Goal: Task Accomplishment & Management: Manage account settings

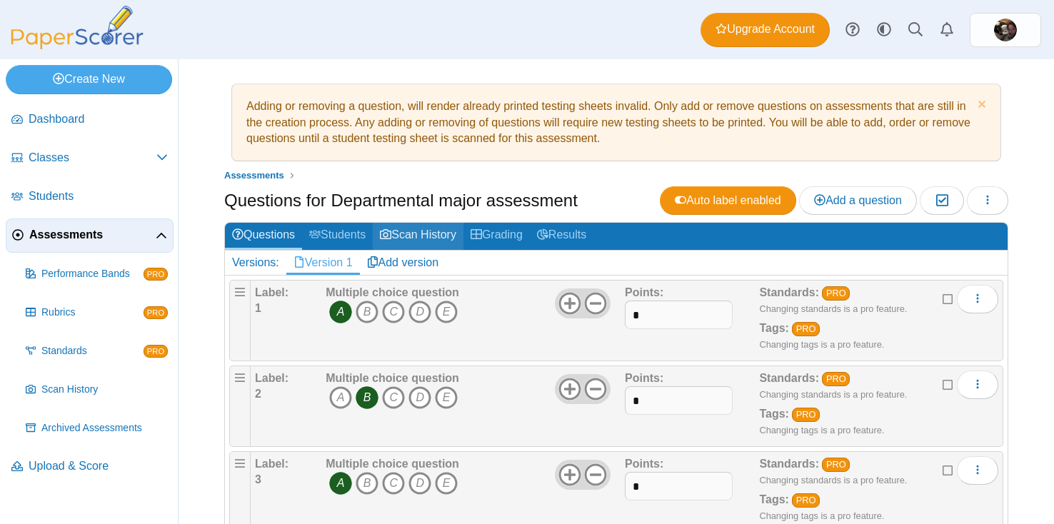
click at [425, 233] on link "Scan History" at bounding box center [418, 236] width 91 height 26
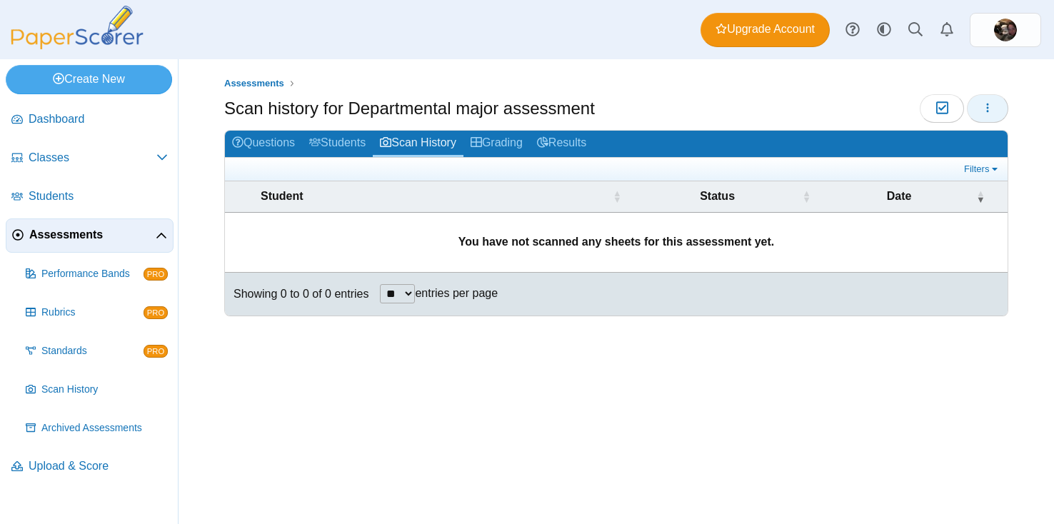
click at [987, 116] on button "button" at bounding box center [987, 108] width 41 height 29
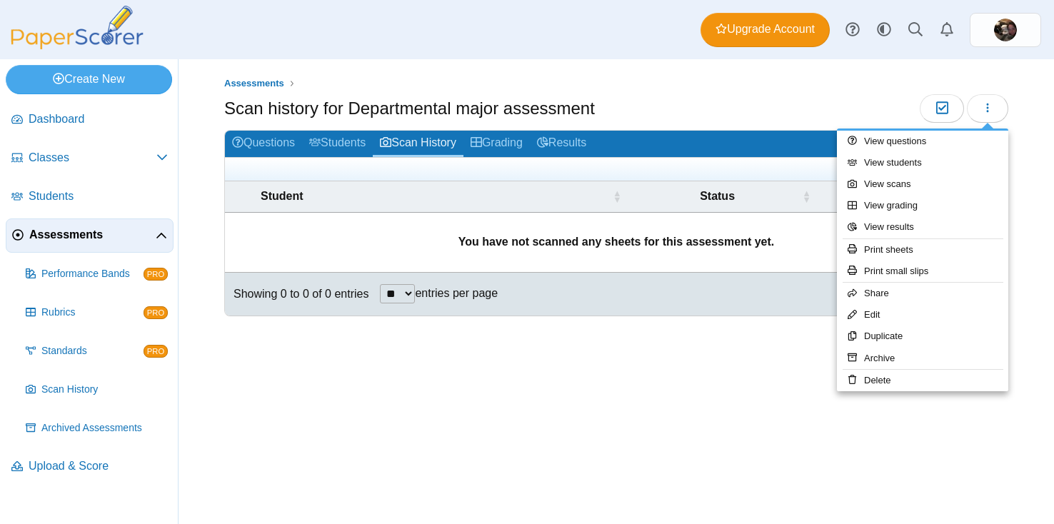
click at [736, 387] on div "Assessments Scan history for Departmental major assessment Moderation 0 **" at bounding box center [615, 291] width 875 height 465
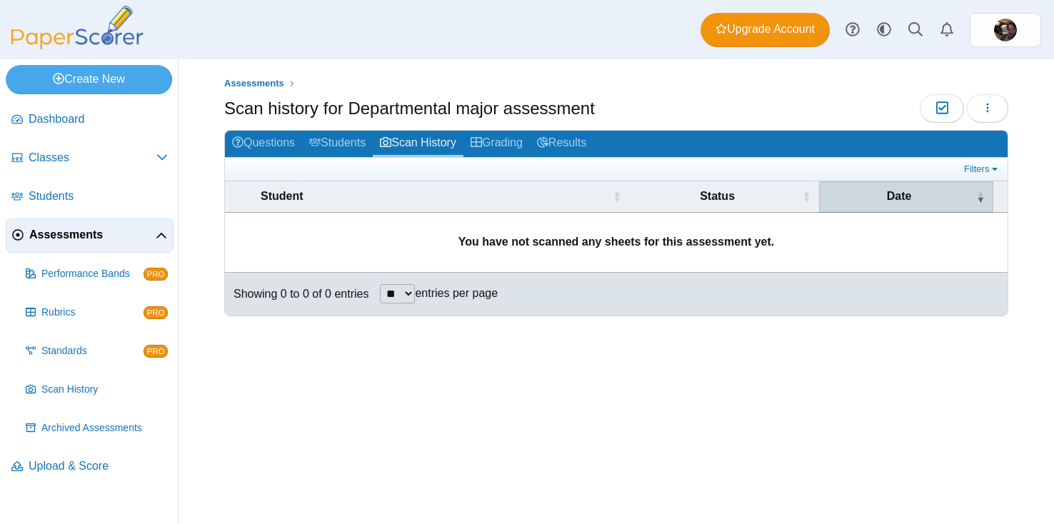
click at [981, 201] on span "\a Date\a : Activate to remove sorting" at bounding box center [980, 196] width 9 height 30
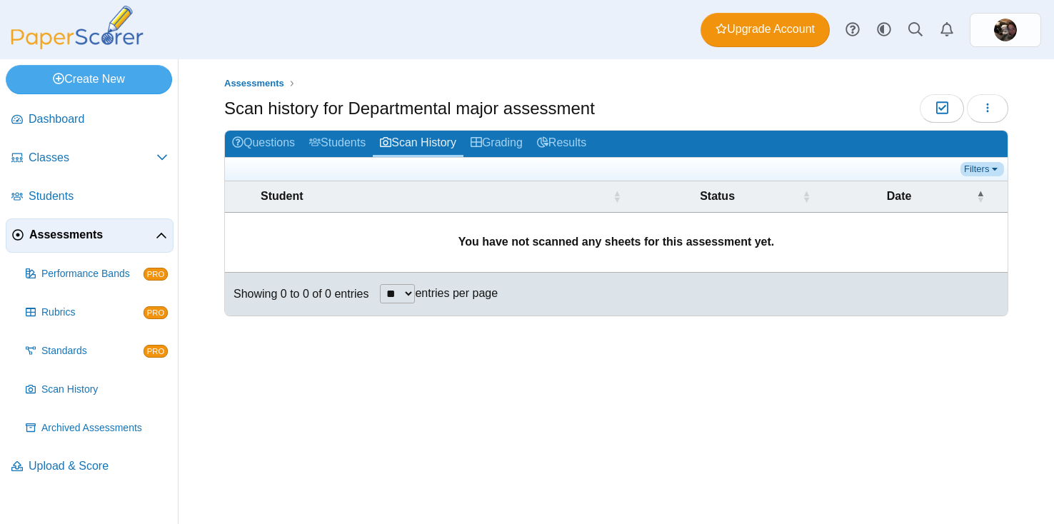
click at [991, 173] on link "Filters" at bounding box center [982, 169] width 44 height 14
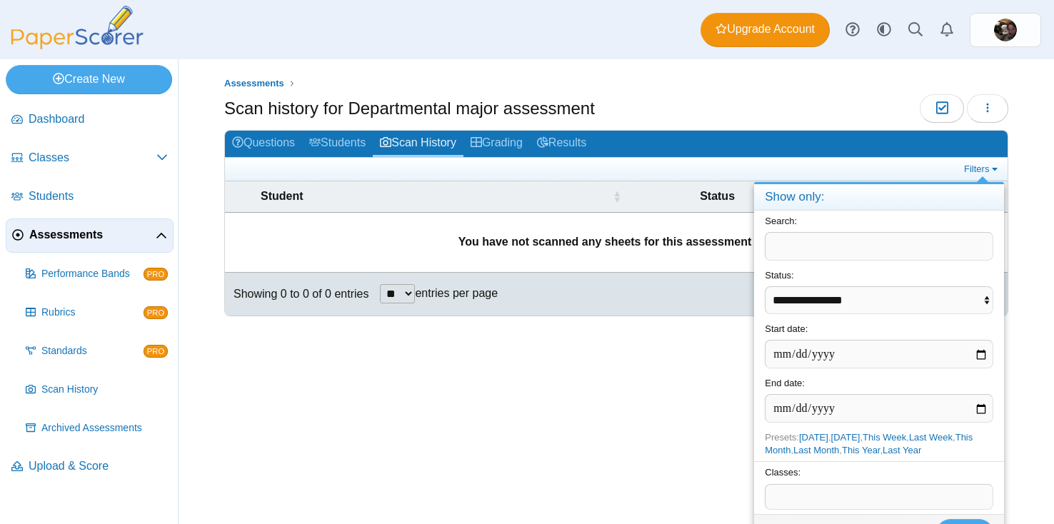
click at [665, 265] on td "You have not scanned any sheets for this assessment yet." at bounding box center [616, 243] width 782 height 60
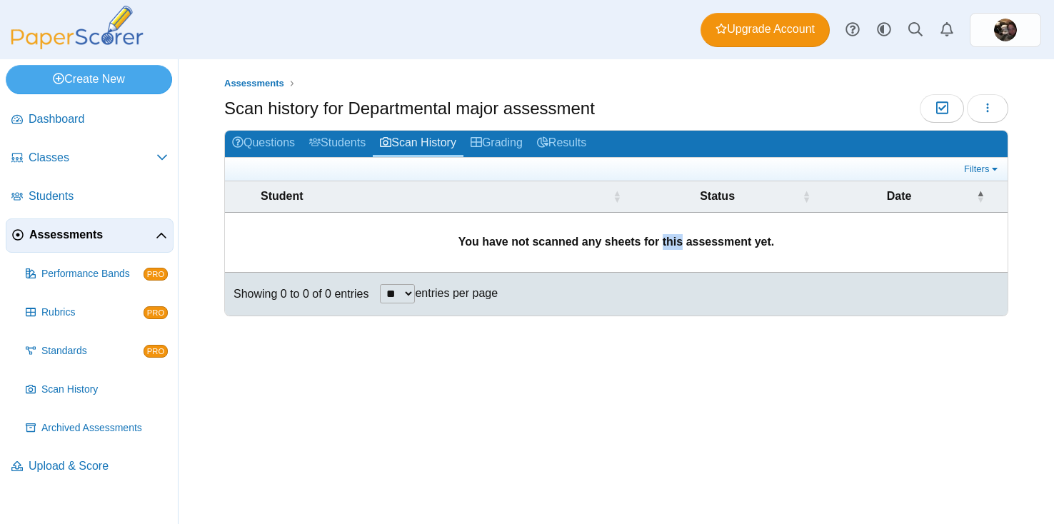
drag, startPoint x: 668, startPoint y: 236, endPoint x: 612, endPoint y: 236, distance: 56.4
click at [612, 236] on b "You have not scanned any sheets for this assessment yet." at bounding box center [616, 242] width 316 height 12
click at [136, 80] on link "Create New" at bounding box center [89, 79] width 166 height 29
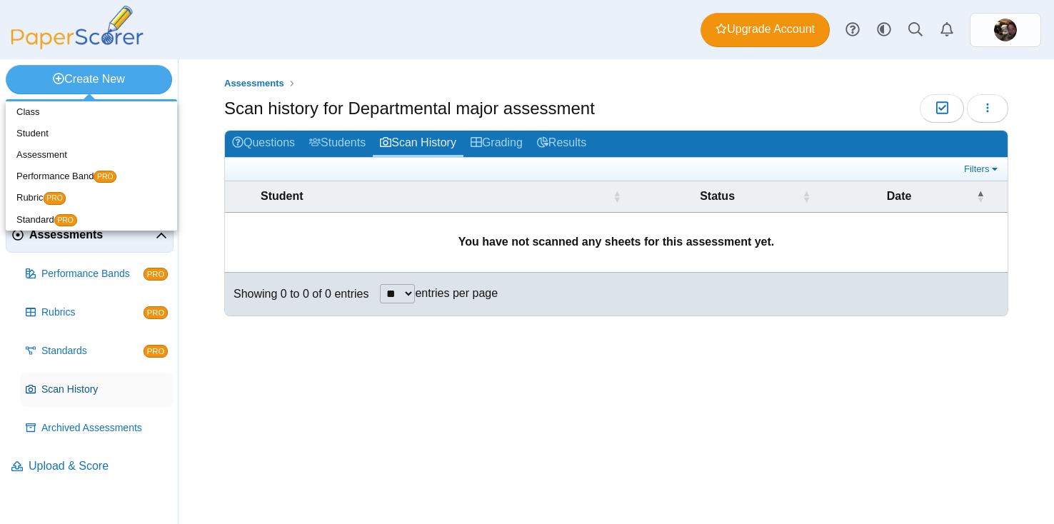
click at [61, 394] on span "Scan History" at bounding box center [104, 390] width 126 height 14
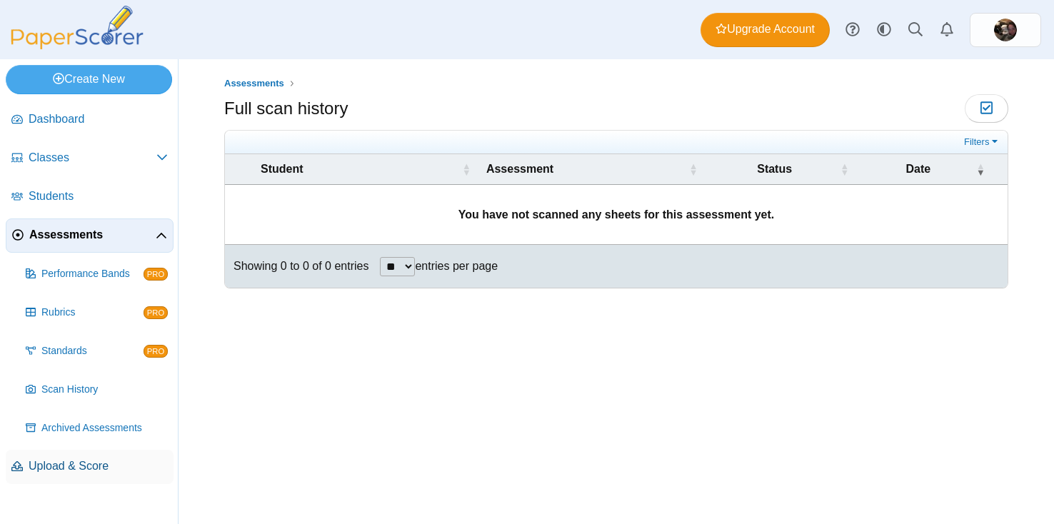
click at [81, 467] on span "Upload & Score" at bounding box center [98, 466] width 139 height 16
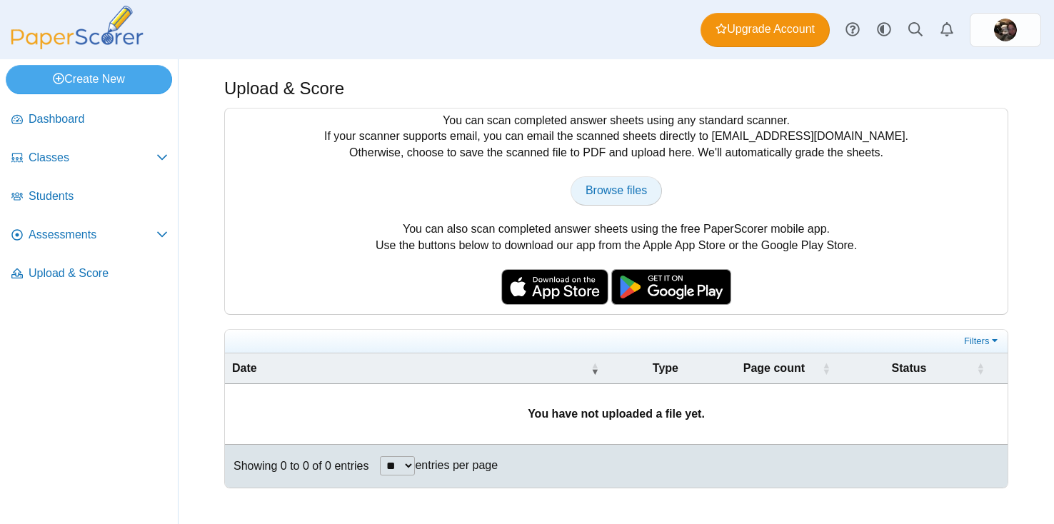
click at [644, 198] on link "Browse files" at bounding box center [615, 190] width 91 height 29
type input "**********"
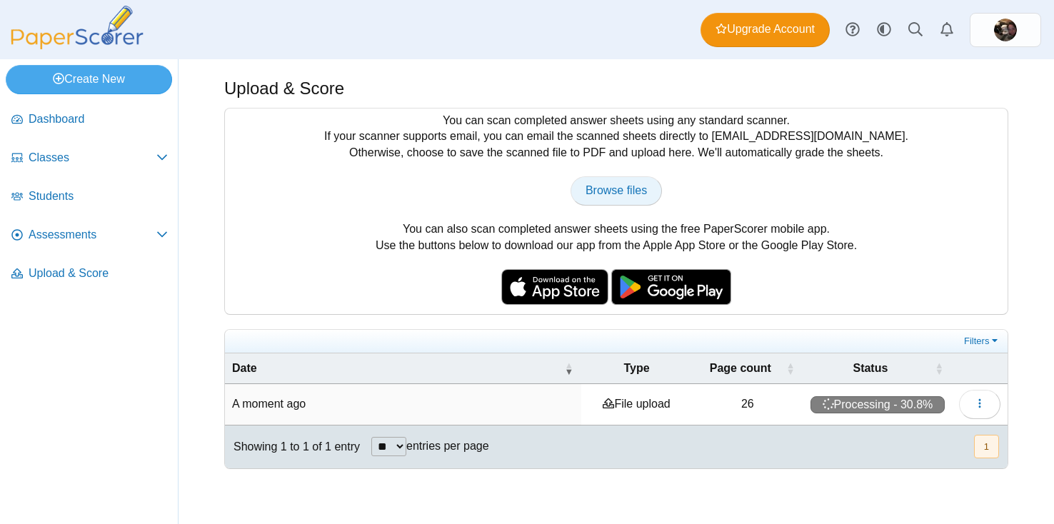
click at [623, 186] on span "Browse files" at bounding box center [615, 190] width 61 height 12
type input "**********"
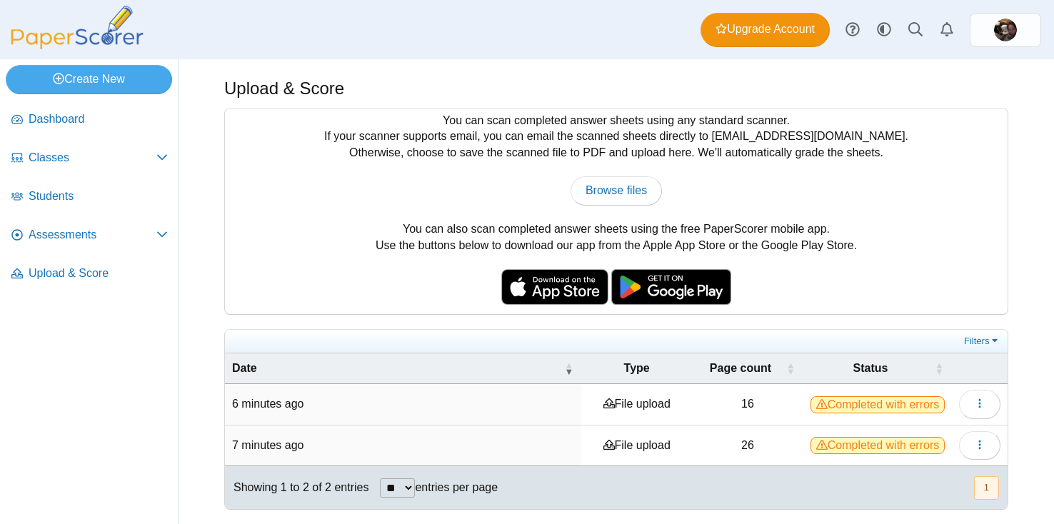
scroll to position [5, 0]
click at [862, 402] on span "Completed with errors" at bounding box center [877, 404] width 134 height 17
click at [978, 392] on button "button" at bounding box center [979, 404] width 41 height 29
click at [924, 429] on link "View scanned pages" at bounding box center [914, 432] width 171 height 21
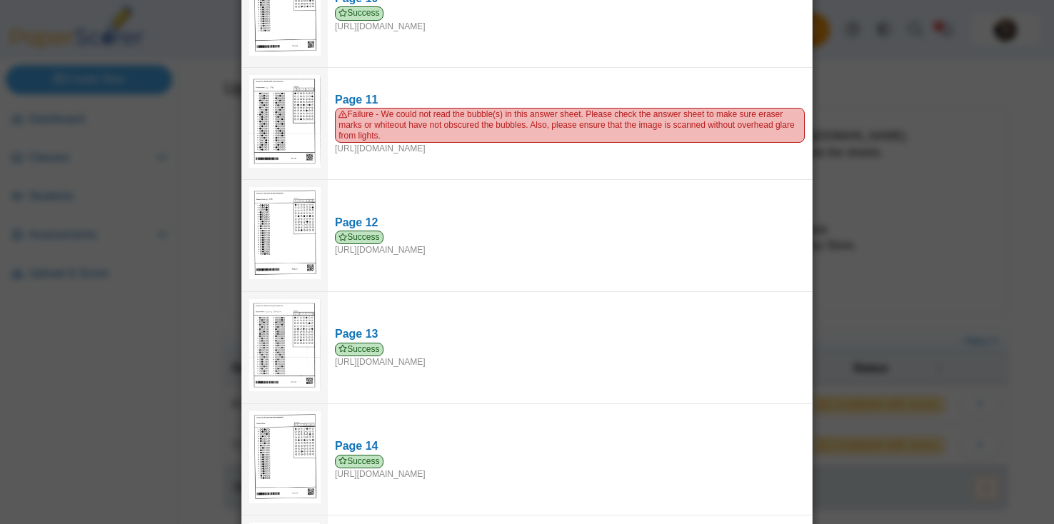
scroll to position [1126, 0]
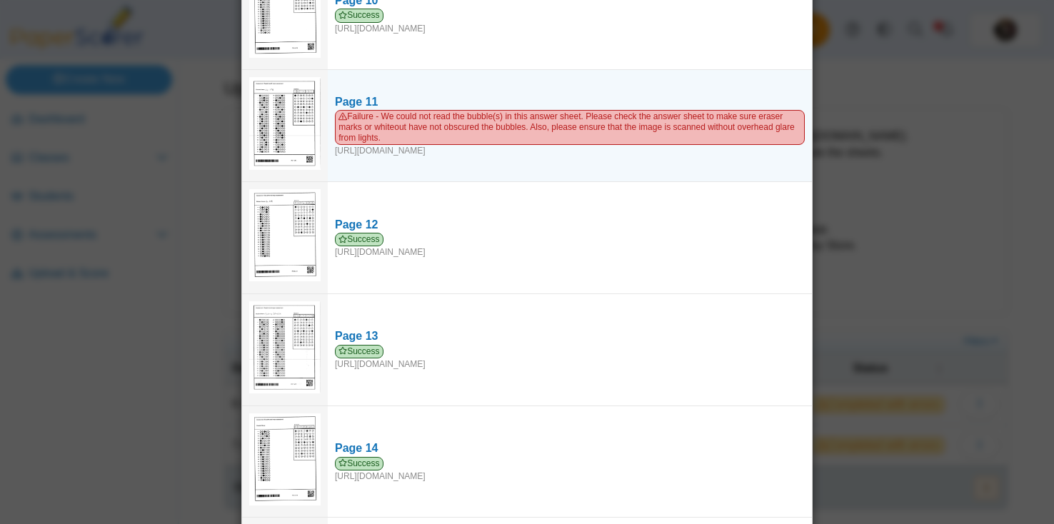
click at [286, 127] on img at bounding box center [284, 123] width 71 height 92
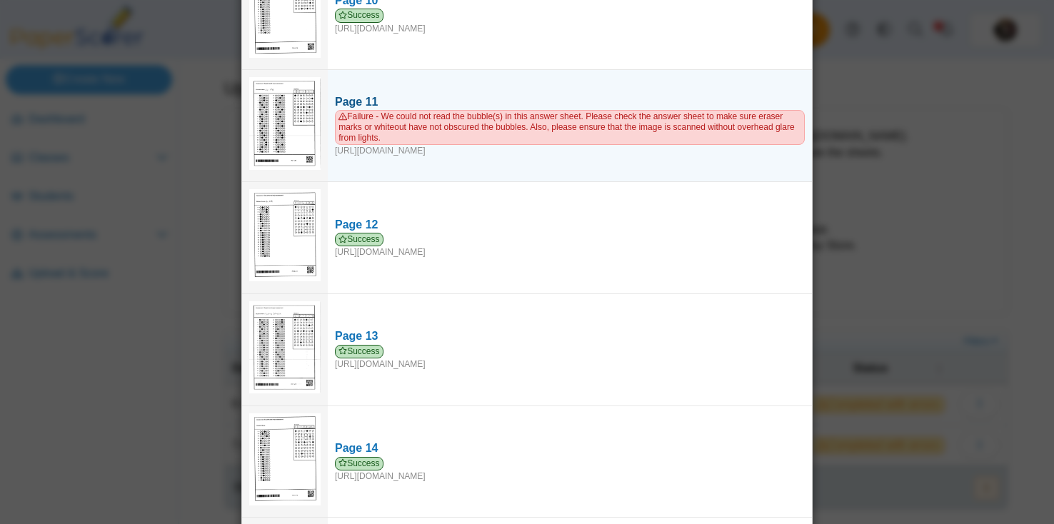
click at [366, 105] on div "Page 11" at bounding box center [570, 102] width 470 height 16
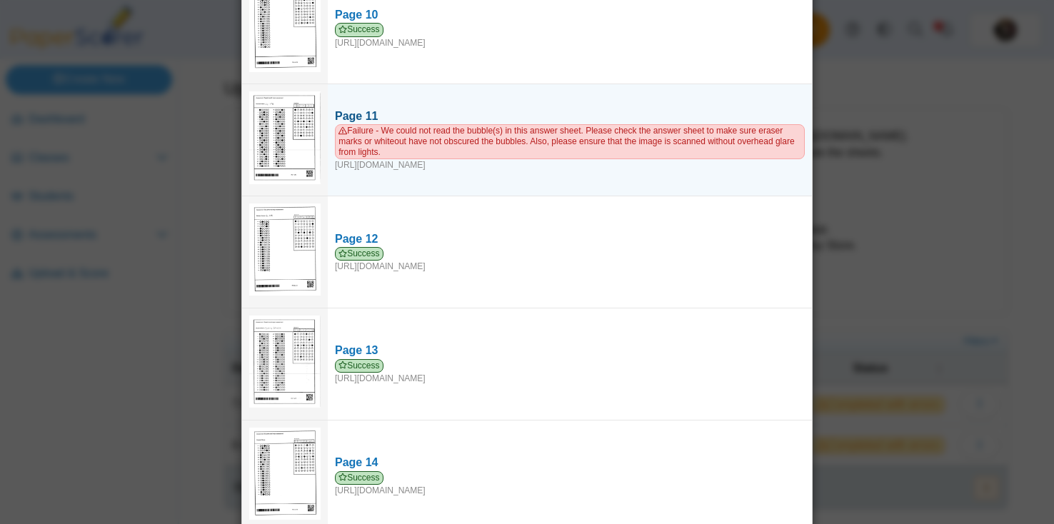
scroll to position [1110, 0]
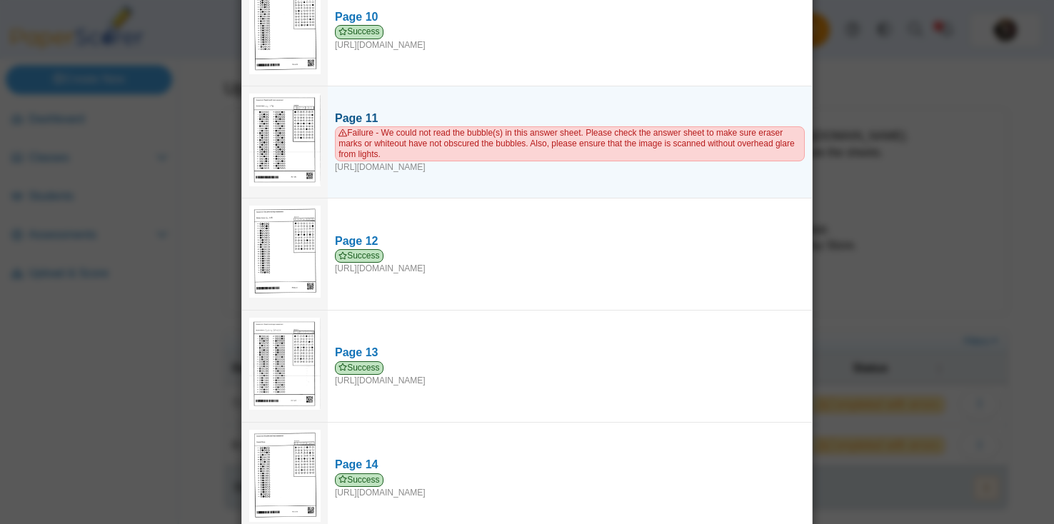
click at [378, 95] on td "Page 11 Failure - We could not read the bubble(s) in this answer sheet. Please …" at bounding box center [570, 142] width 484 height 112
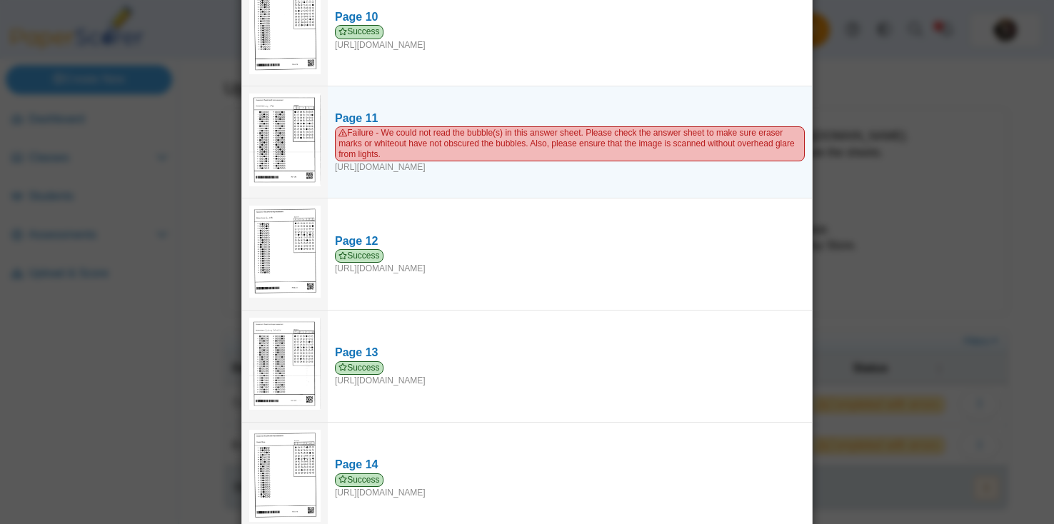
click at [287, 118] on img at bounding box center [284, 140] width 71 height 92
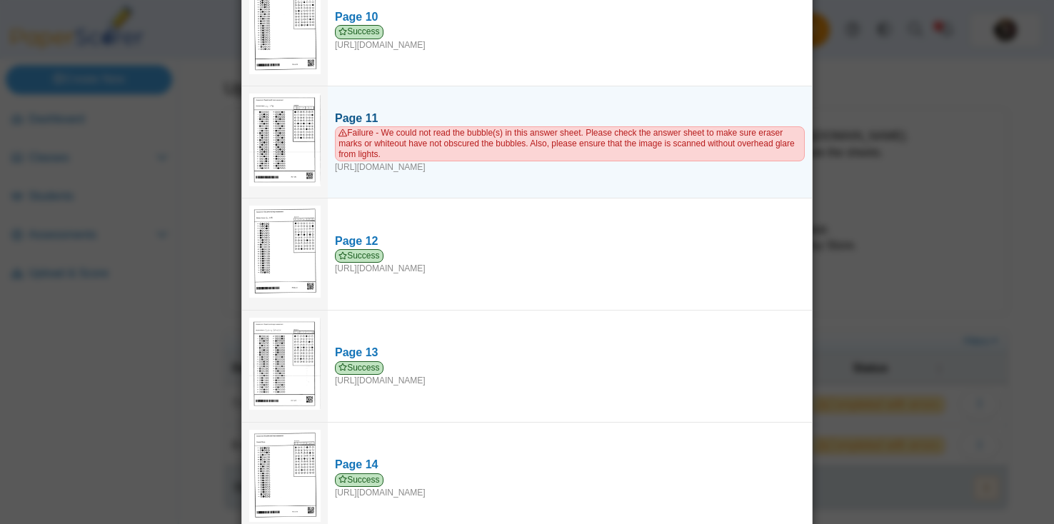
click at [435, 166] on div "Failure - We could not read the bubble(s) in this answer sheet. Please check th…" at bounding box center [570, 149] width 470 height 47
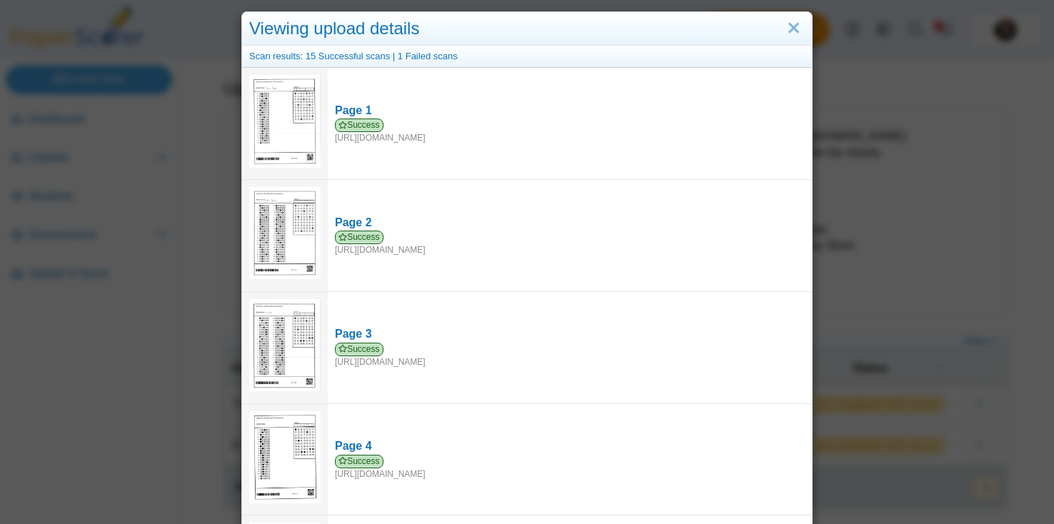
scroll to position [10, 0]
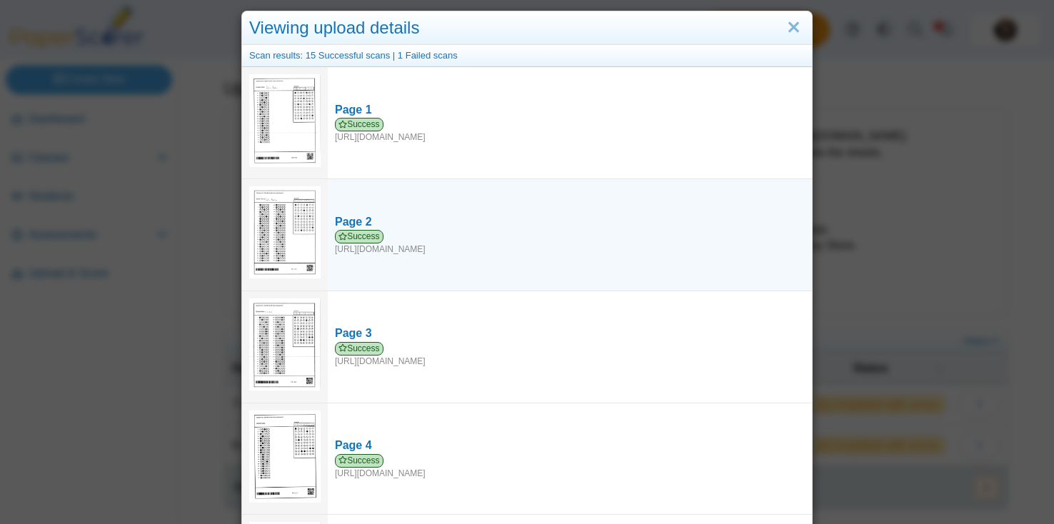
click at [270, 219] on img at bounding box center [284, 232] width 71 height 92
click at [298, 191] on img at bounding box center [284, 232] width 71 height 92
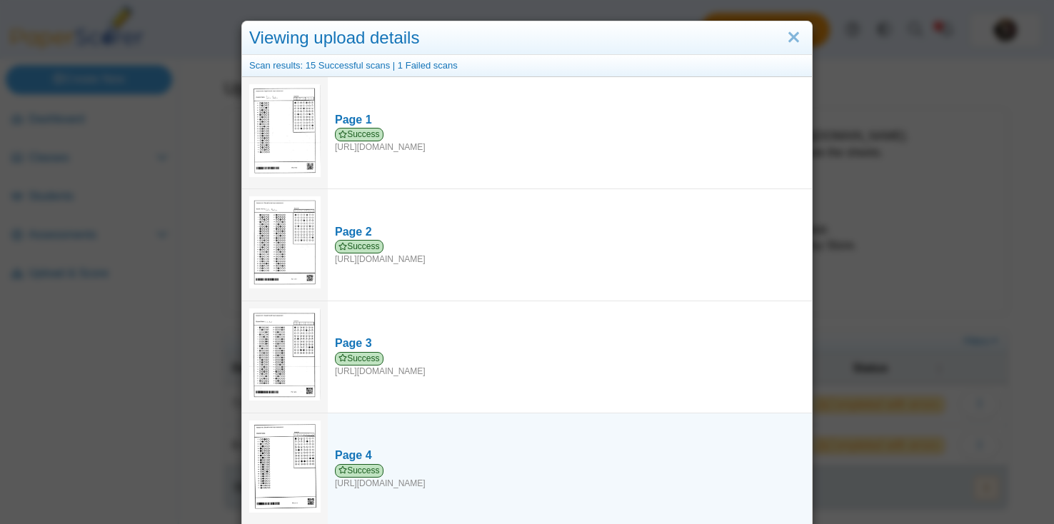
scroll to position [3, 0]
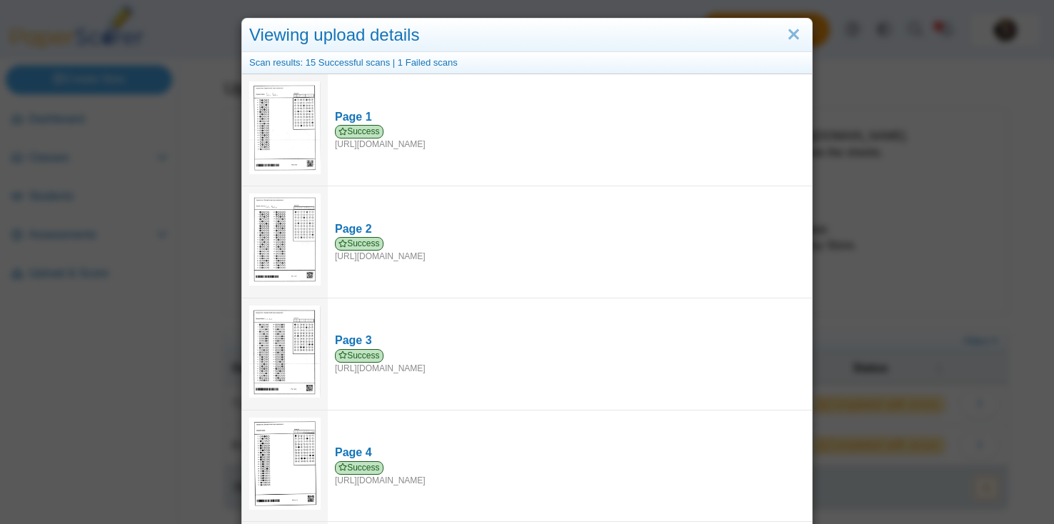
click at [804, 37] on div "Viewing upload details" at bounding box center [527, 36] width 570 height 34
click at [797, 34] on link "Close" at bounding box center [793, 35] width 22 height 24
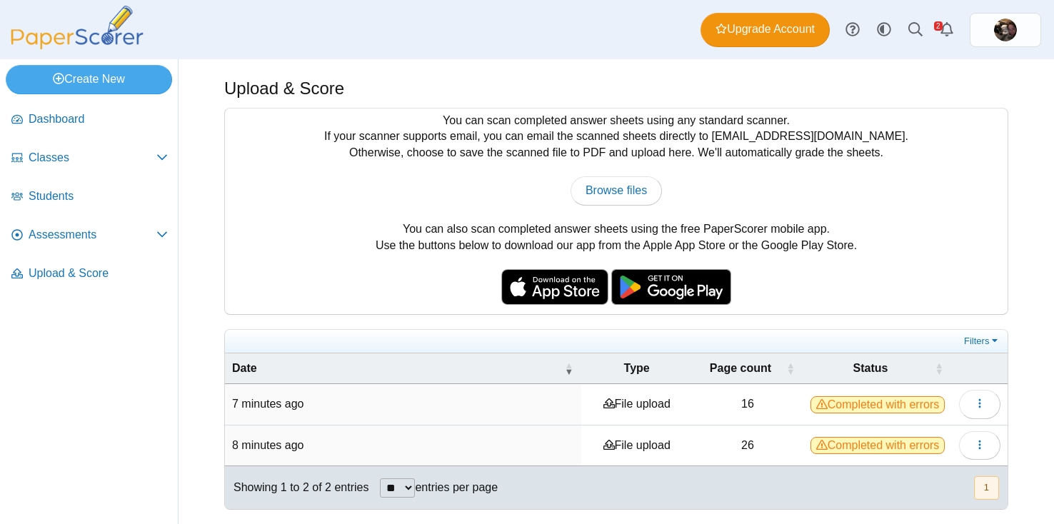
click at [887, 442] on span "Completed with errors" at bounding box center [877, 445] width 134 height 17
click at [974, 443] on icon "button" at bounding box center [979, 444] width 11 height 11
click at [902, 473] on link "View scanned pages" at bounding box center [914, 476] width 171 height 21
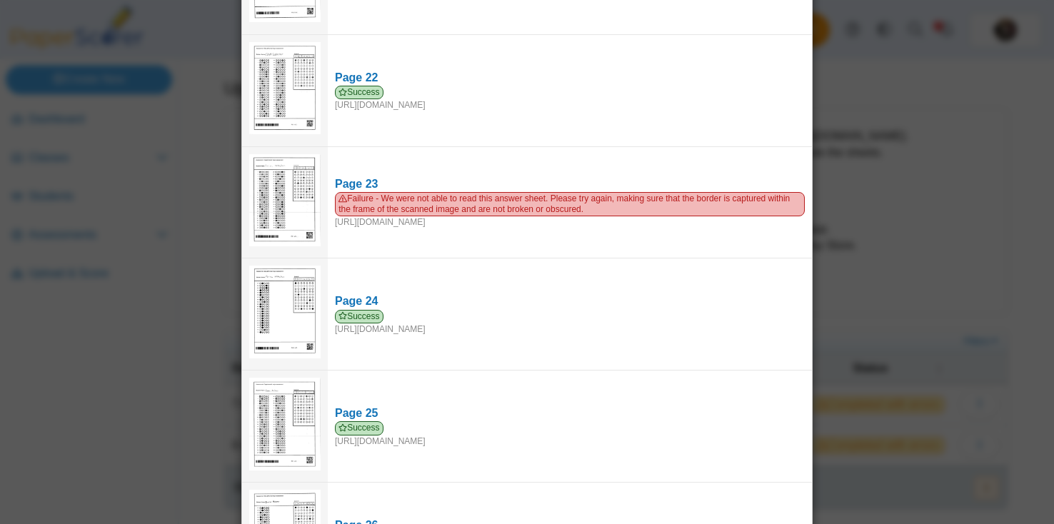
scroll to position [2461, 0]
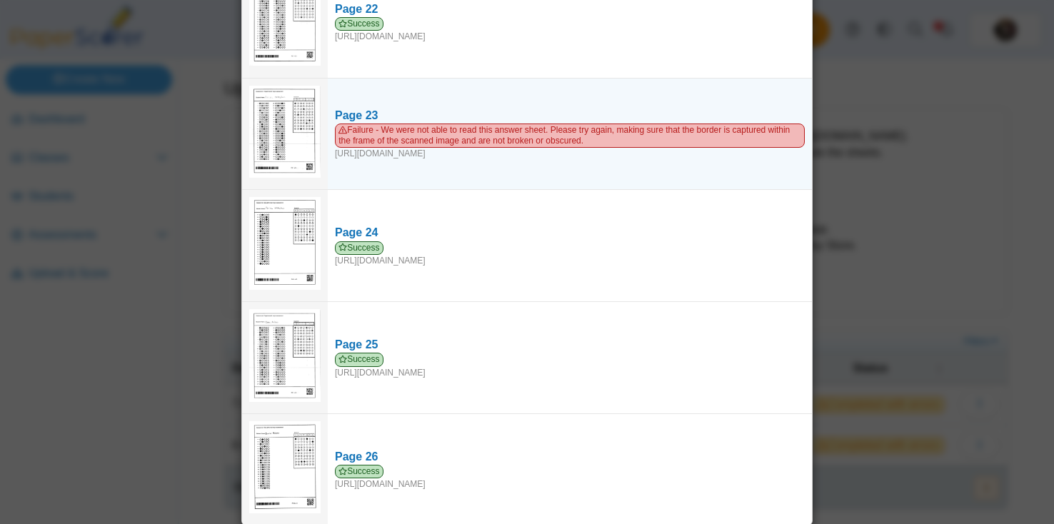
click at [288, 148] on img at bounding box center [284, 132] width 71 height 92
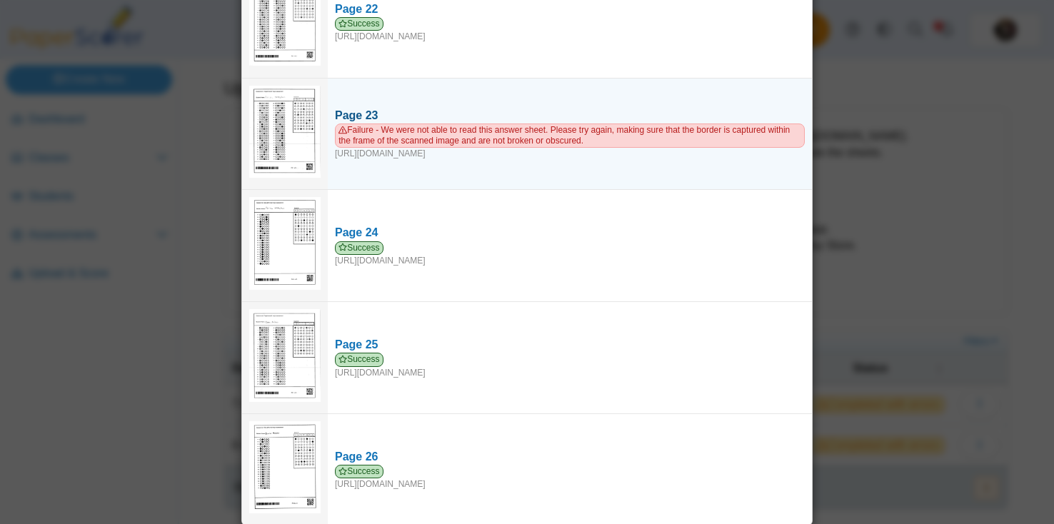
click at [366, 108] on div "Page 23" at bounding box center [570, 116] width 470 height 16
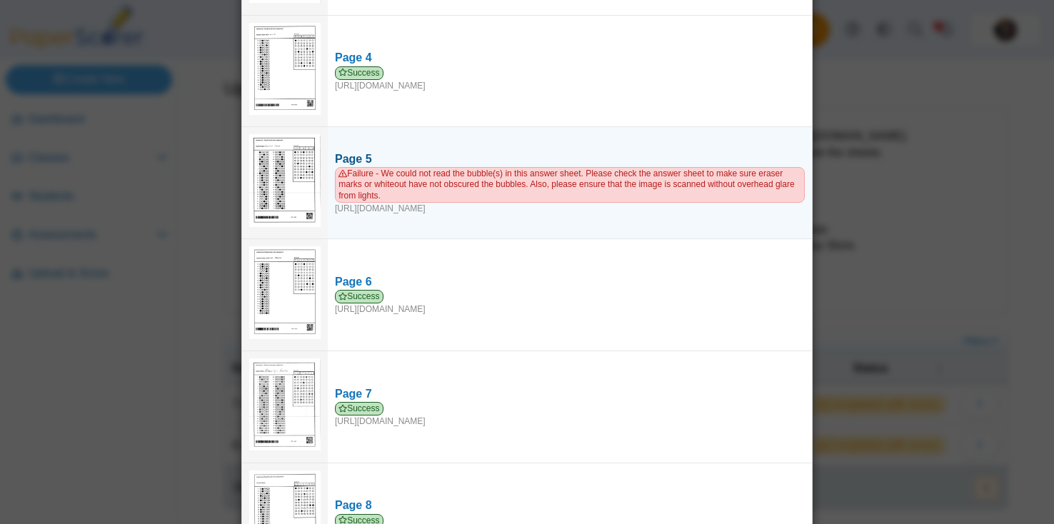
scroll to position [389, 0]
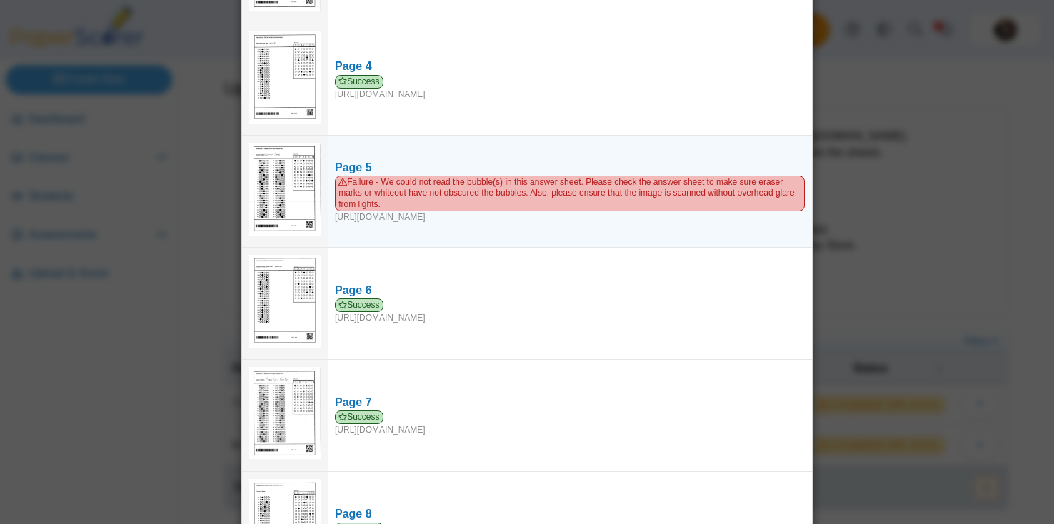
click at [326, 151] on td at bounding box center [285, 192] width 86 height 112
click at [291, 184] on img at bounding box center [284, 189] width 71 height 92
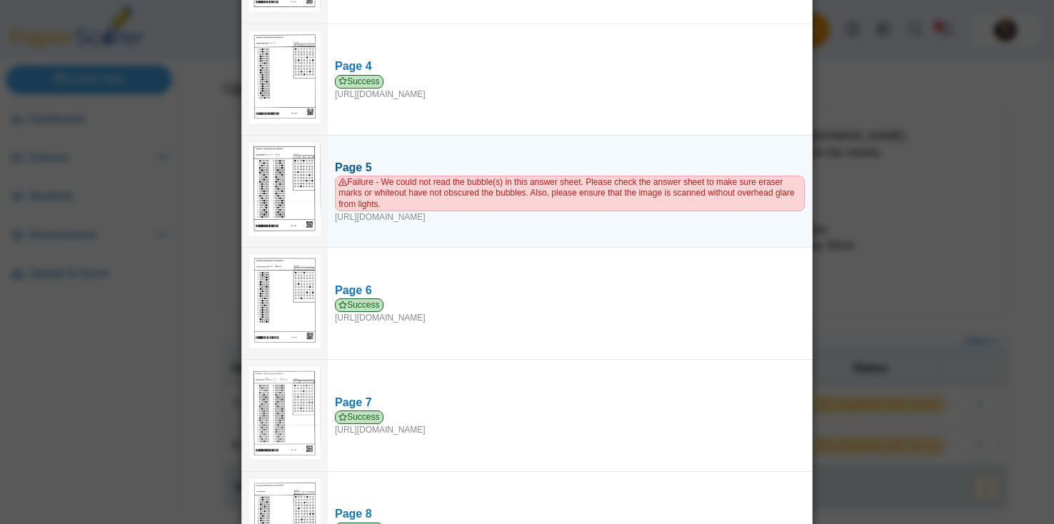
click at [364, 176] on span "Failure - We could not read the bubble(s) in this answer sheet. Please check th…" at bounding box center [570, 193] width 470 height 35
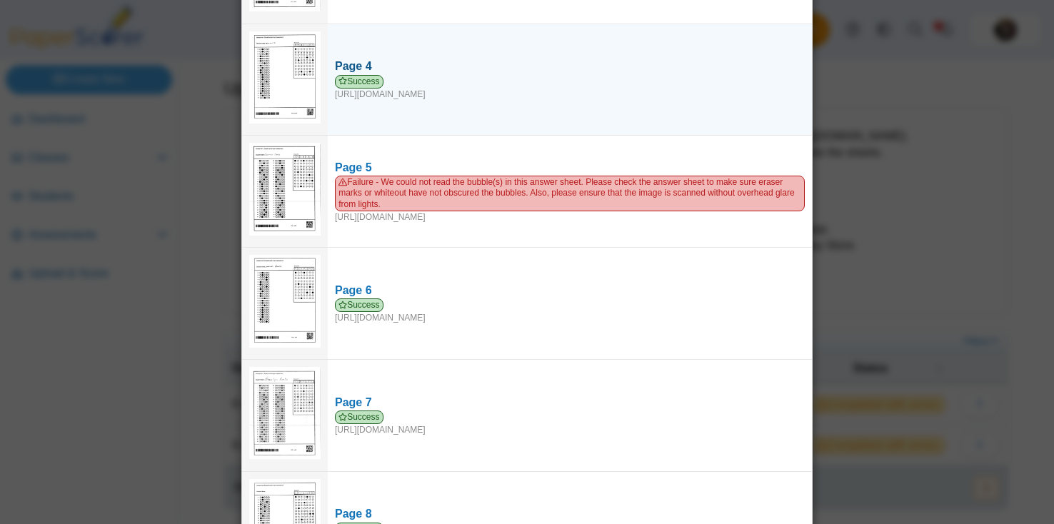
scroll to position [0, 0]
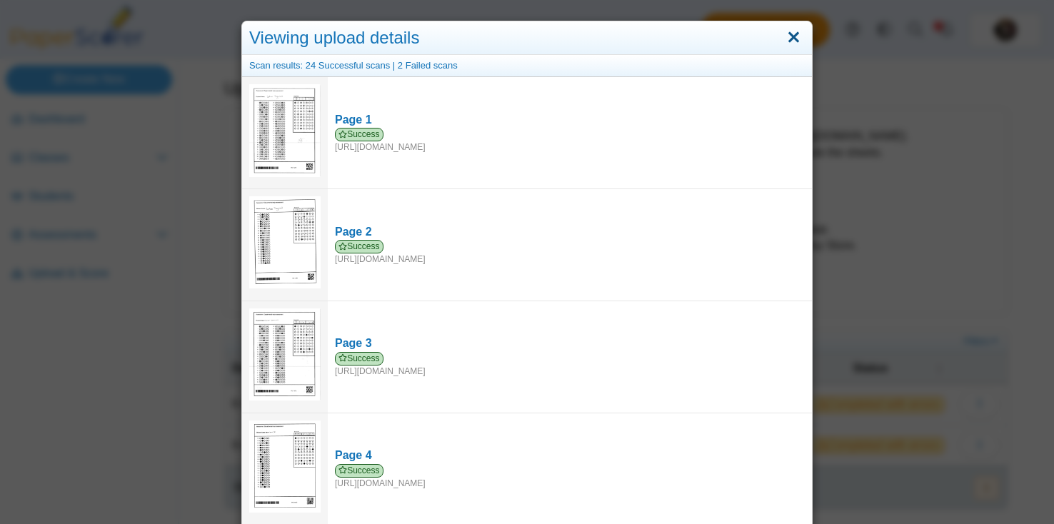
click at [792, 39] on link "Close" at bounding box center [793, 38] width 22 height 24
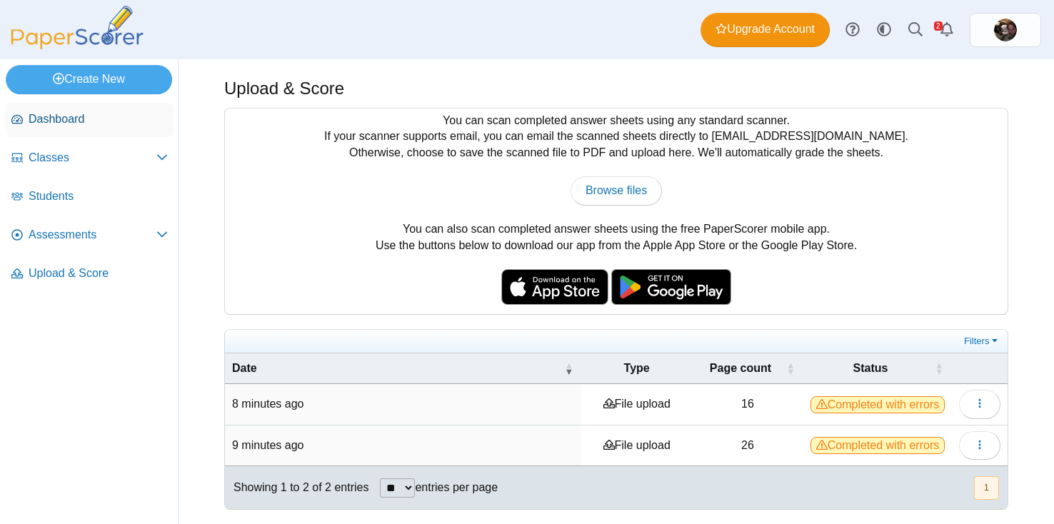
click at [41, 126] on span "Dashboard" at bounding box center [98, 119] width 139 height 16
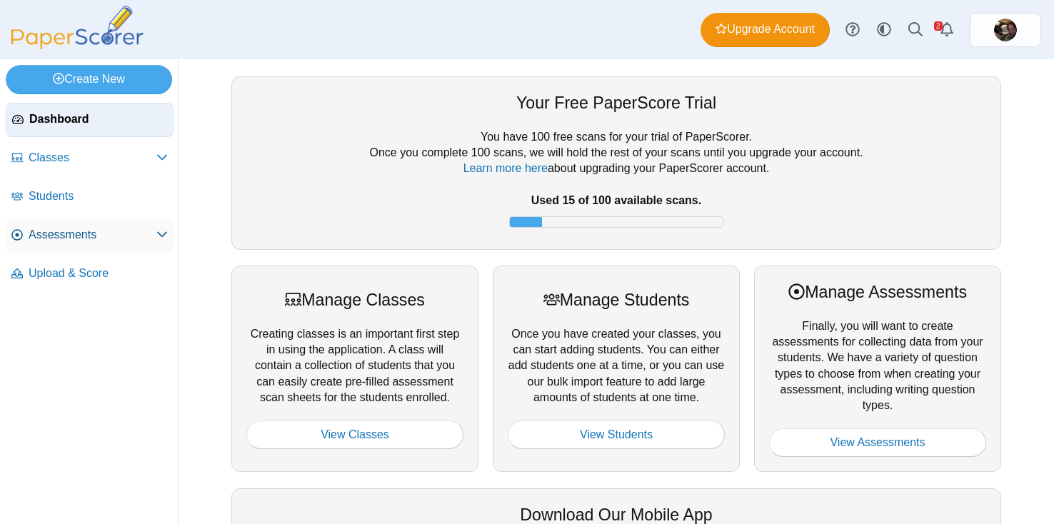
click at [39, 236] on span "Assessments" at bounding box center [93, 235] width 128 height 16
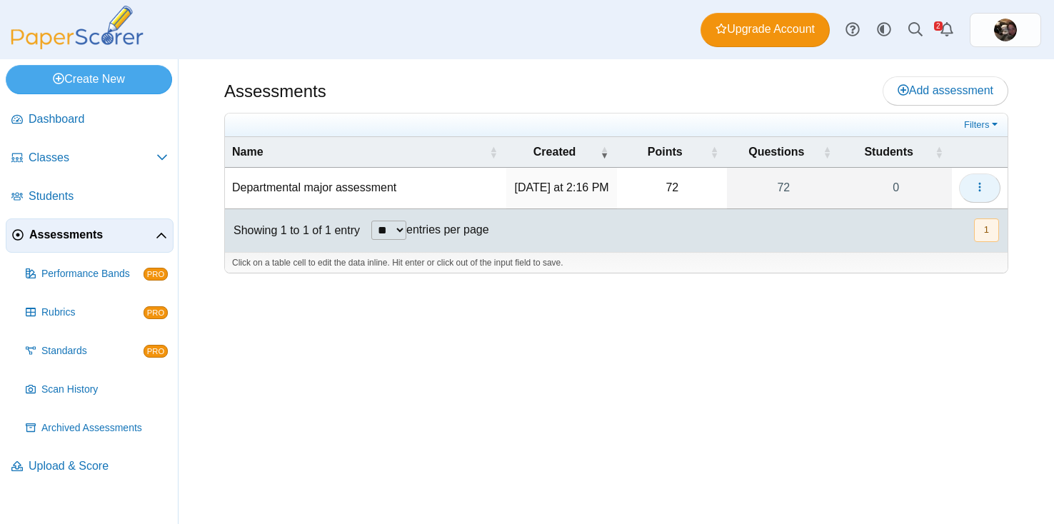
click at [985, 189] on button "button" at bounding box center [979, 187] width 41 height 29
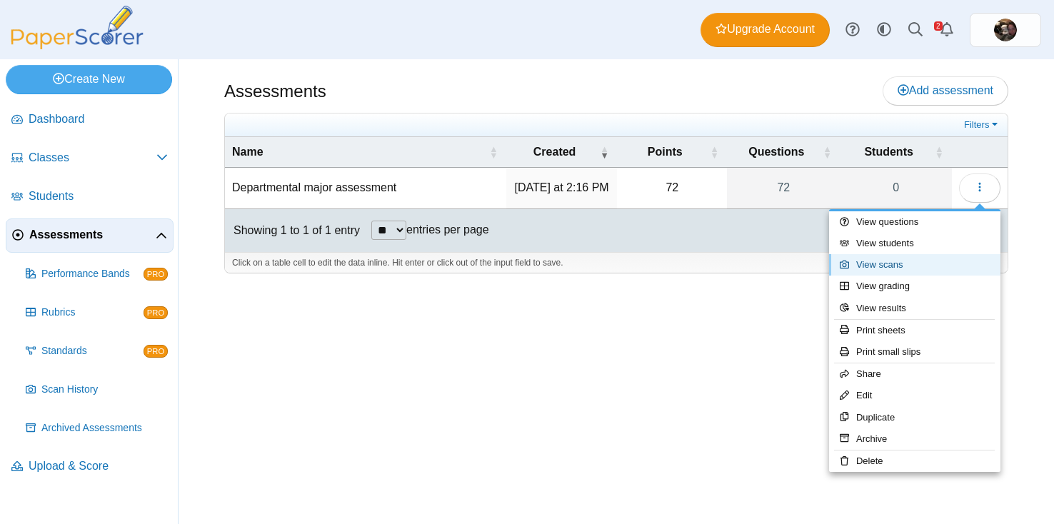
click at [900, 257] on link "View scans" at bounding box center [914, 264] width 171 height 21
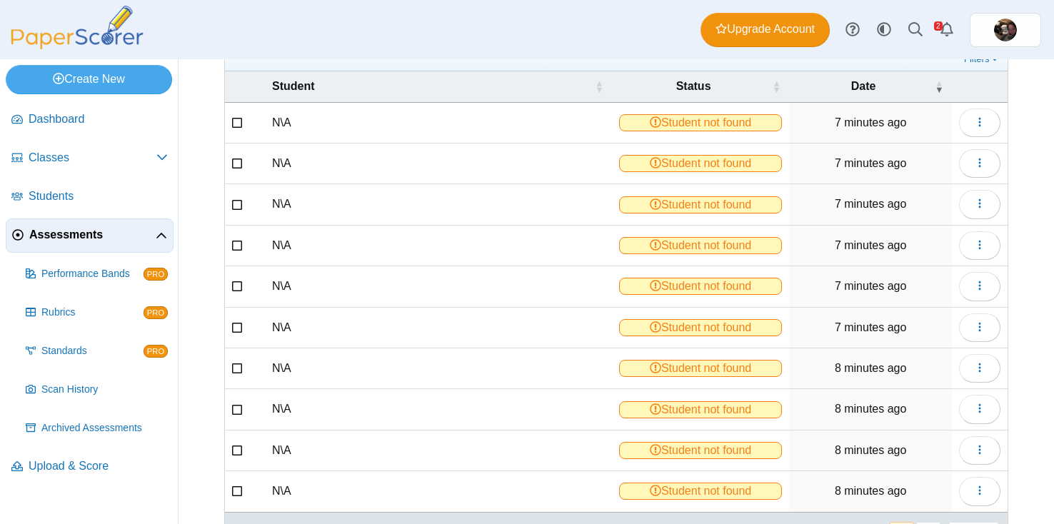
scroll to position [170, 0]
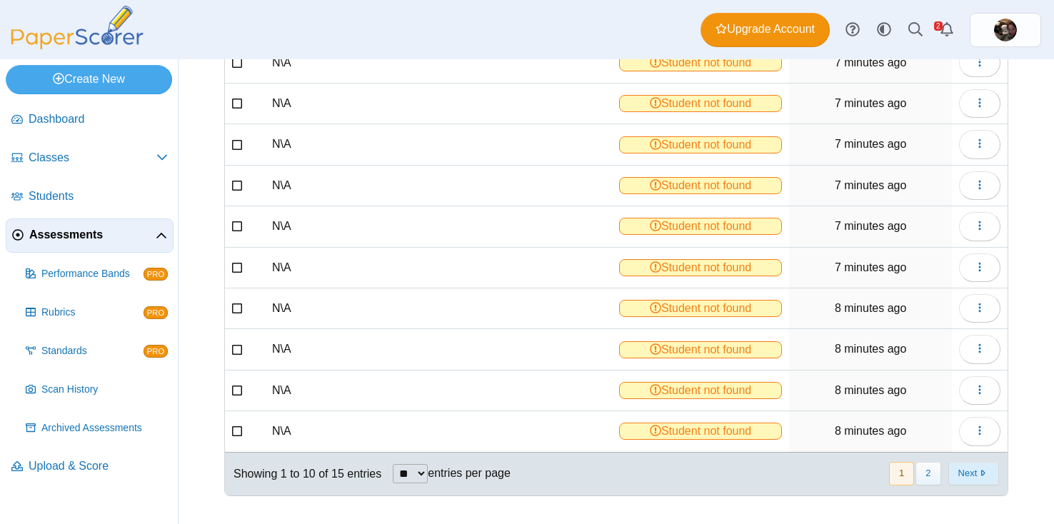
click at [970, 482] on button "Next" at bounding box center [973, 474] width 51 height 24
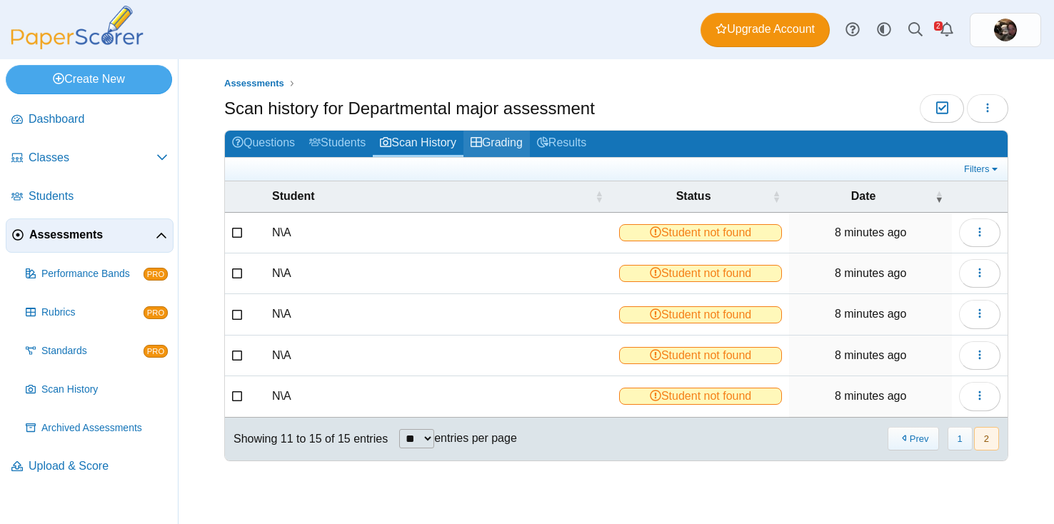
click at [497, 131] on link "Grading" at bounding box center [496, 144] width 66 height 26
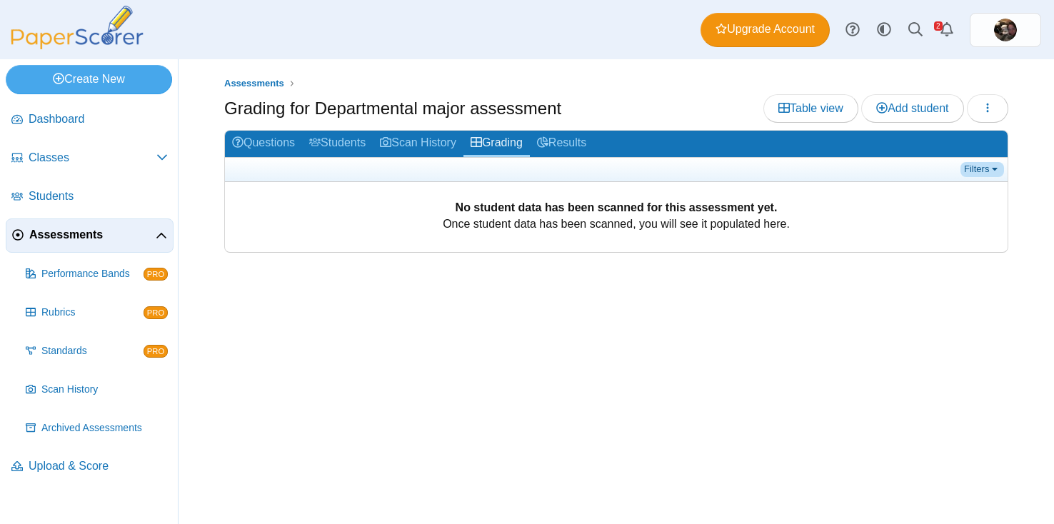
click at [984, 171] on link "Filters" at bounding box center [982, 169] width 44 height 14
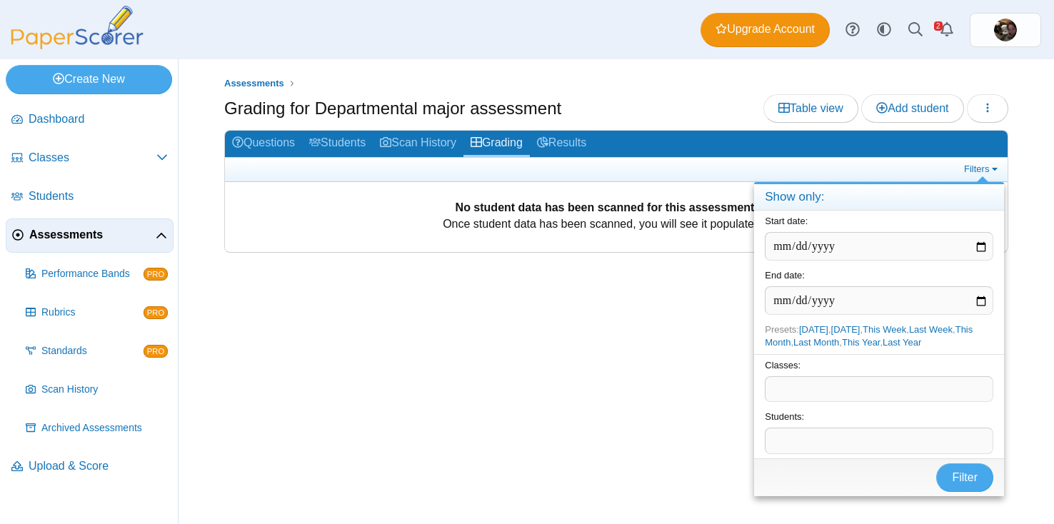
click at [980, 181] on span at bounding box center [982, 179] width 11 height 6
click at [979, 163] on link "Filters" at bounding box center [982, 169] width 44 height 14
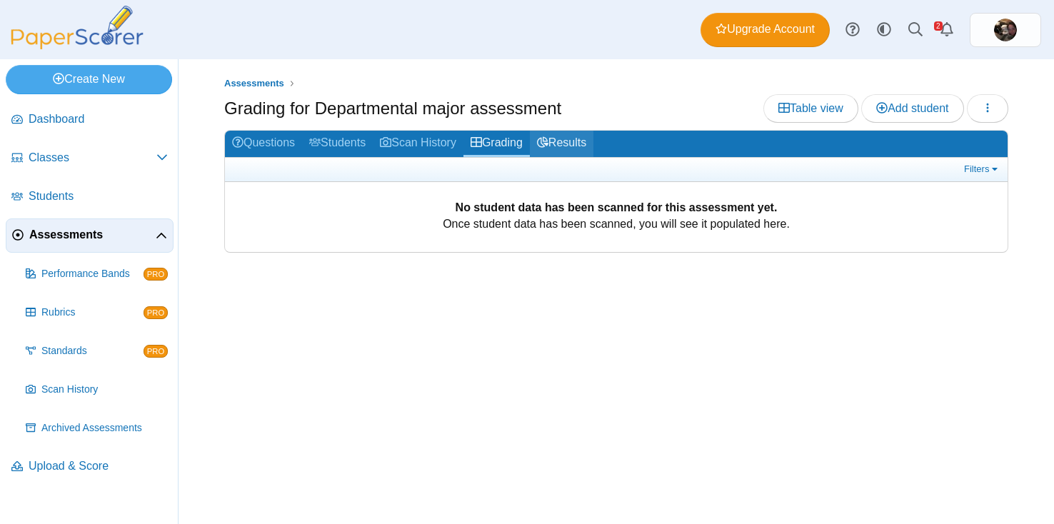
click at [581, 143] on link "Results" at bounding box center [562, 144] width 64 height 26
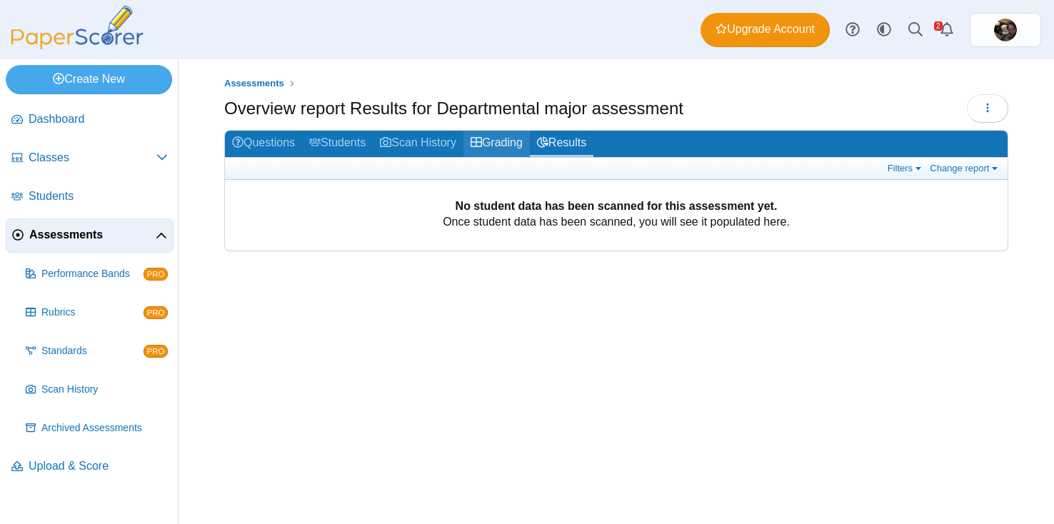
click at [523, 143] on link "Grading" at bounding box center [496, 144] width 66 height 26
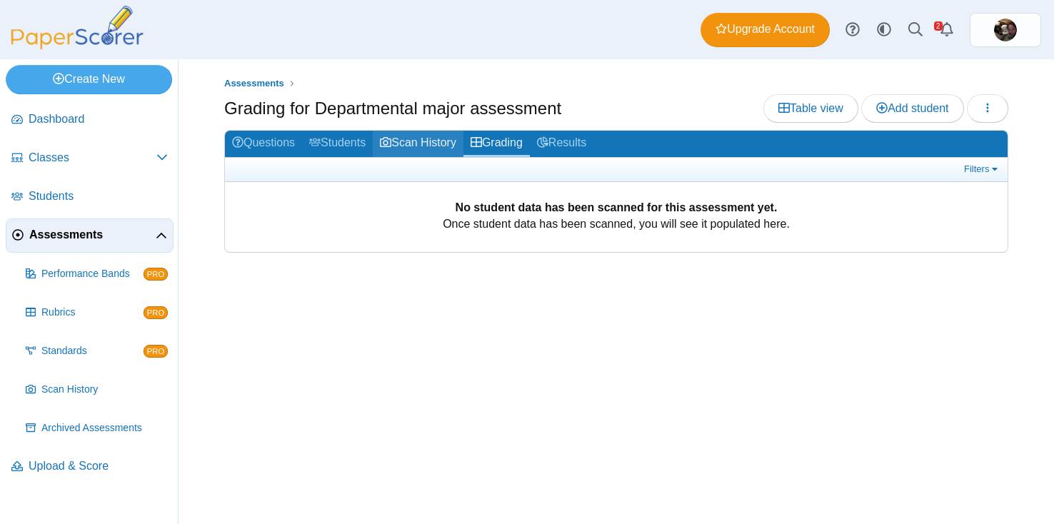
click at [417, 147] on link "Scan History" at bounding box center [418, 144] width 91 height 26
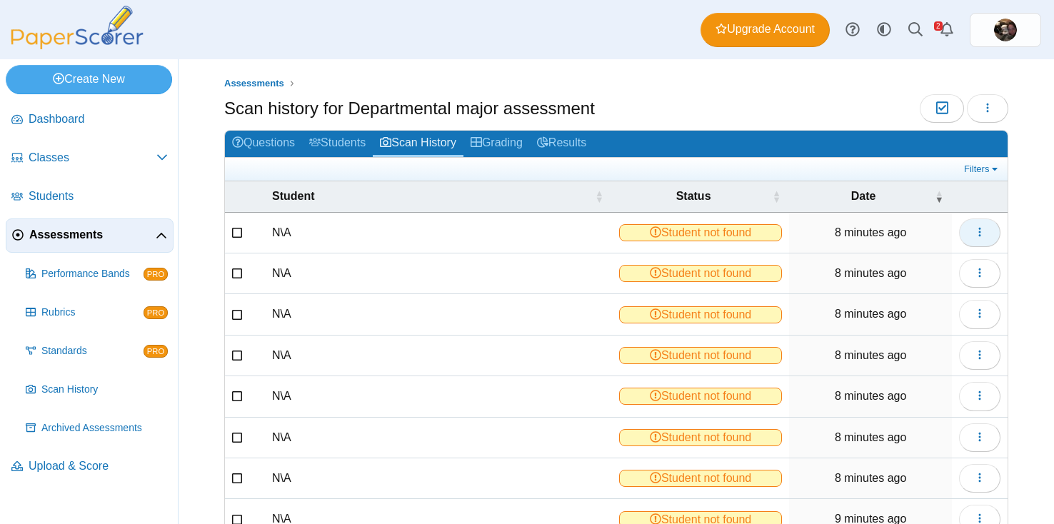
click at [983, 233] on icon "button" at bounding box center [979, 231] width 11 height 11
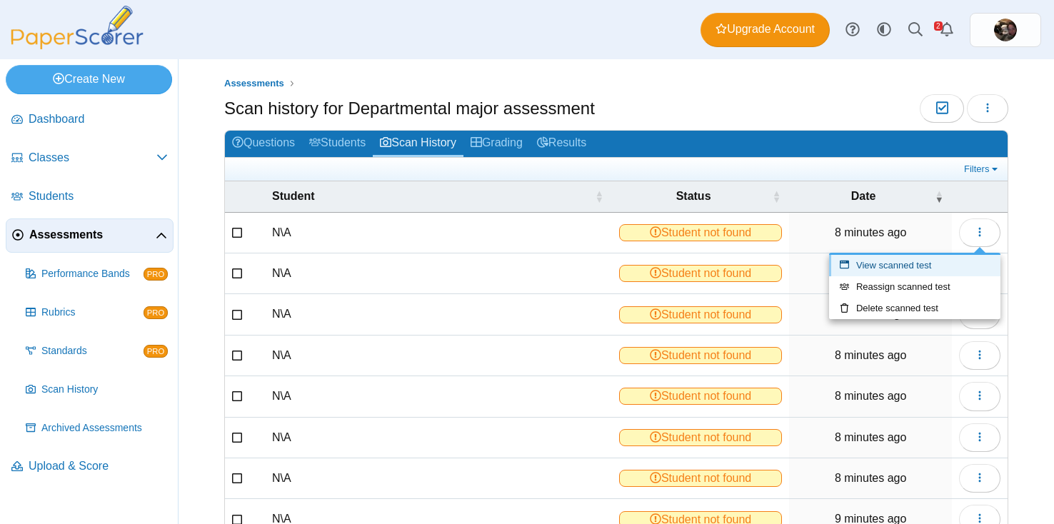
click at [920, 265] on link "View scanned test" at bounding box center [914, 265] width 171 height 21
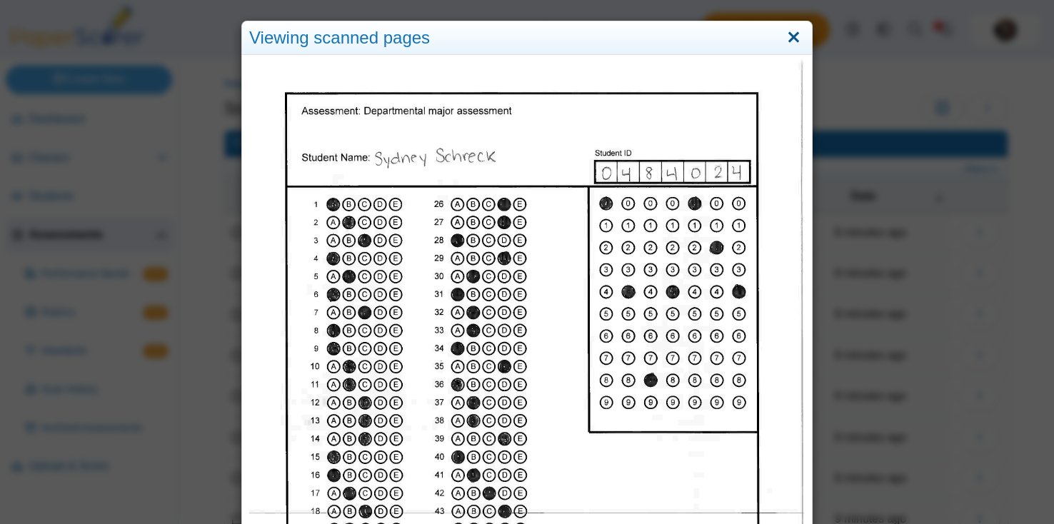
click at [791, 37] on link "Close" at bounding box center [793, 38] width 22 height 24
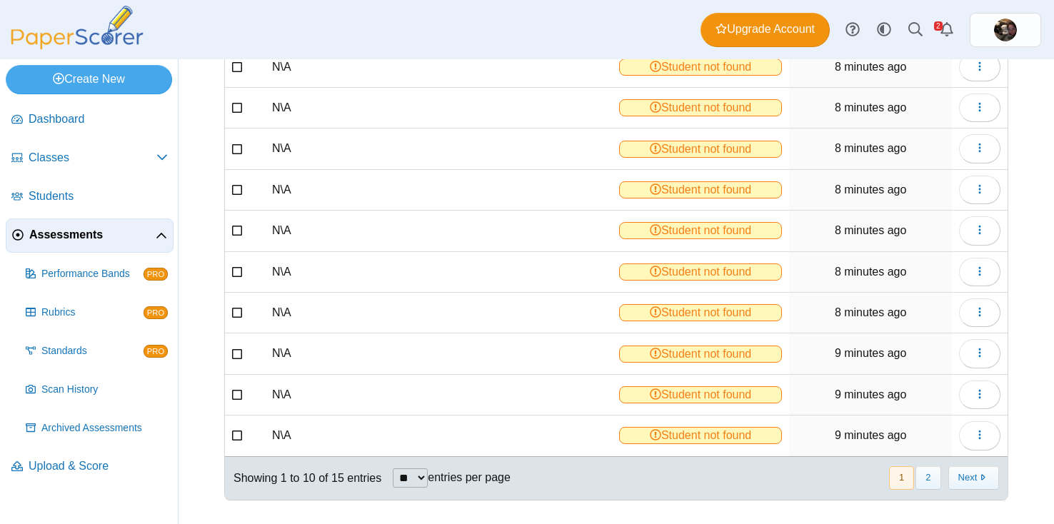
scroll to position [170, 0]
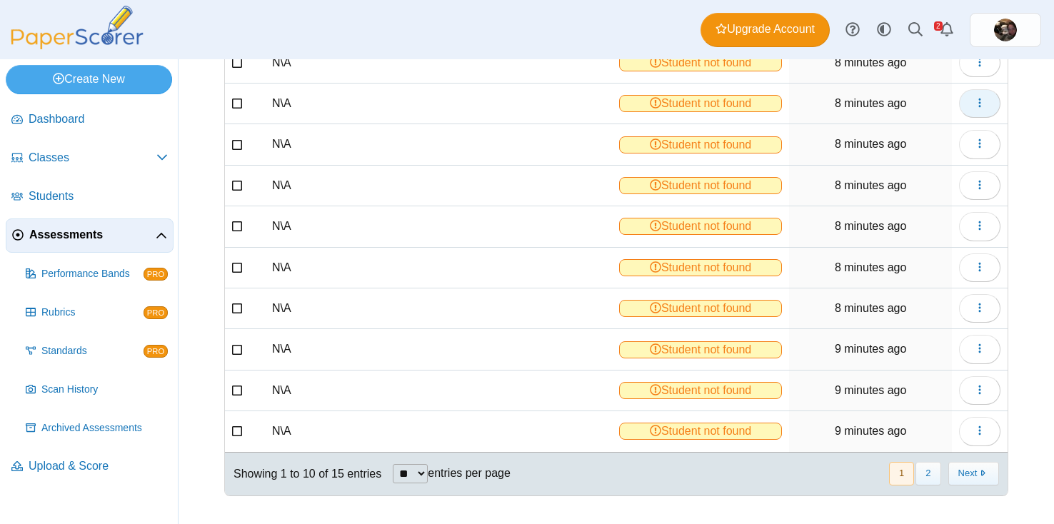
click at [973, 103] on button "button" at bounding box center [979, 103] width 41 height 29
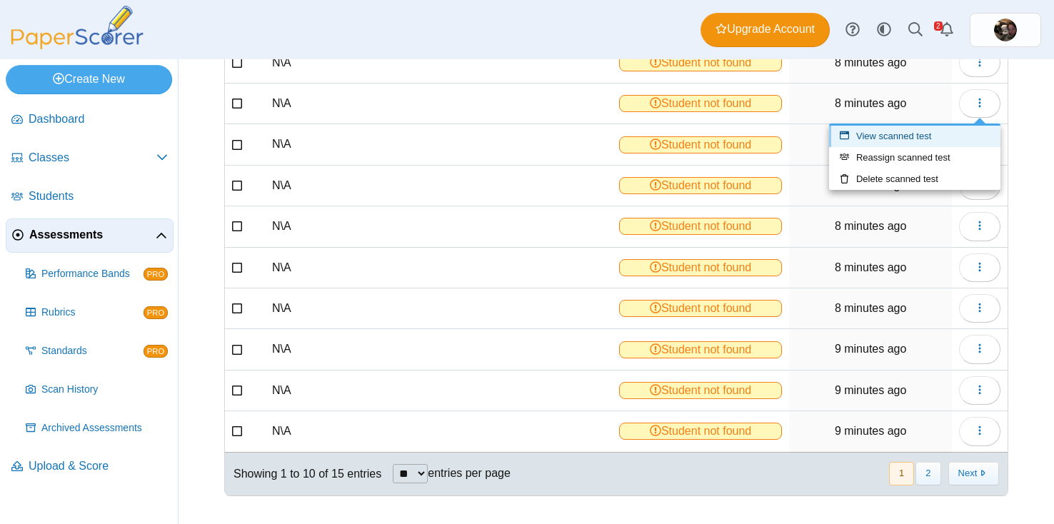
click at [901, 138] on link "View scanned test" at bounding box center [914, 136] width 171 height 21
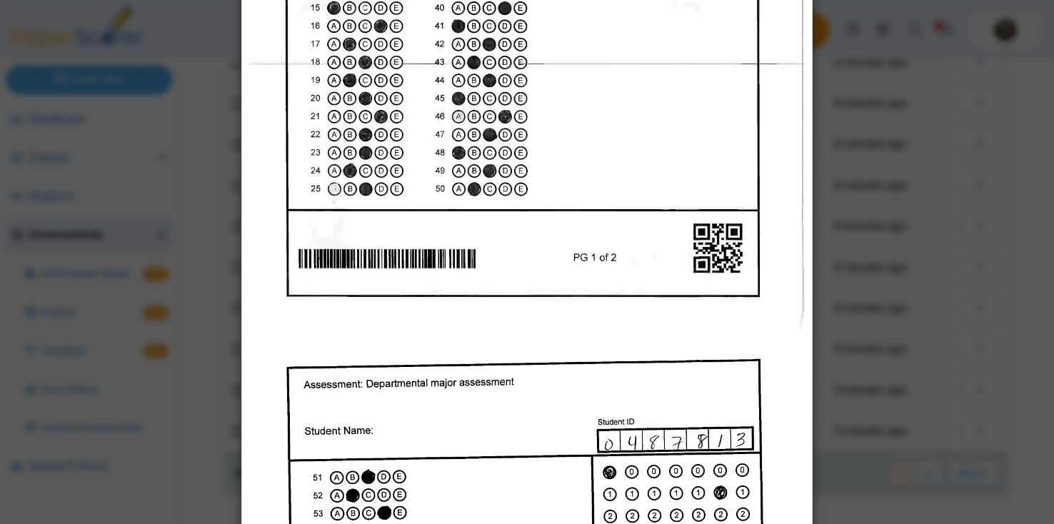
scroll to position [0, 0]
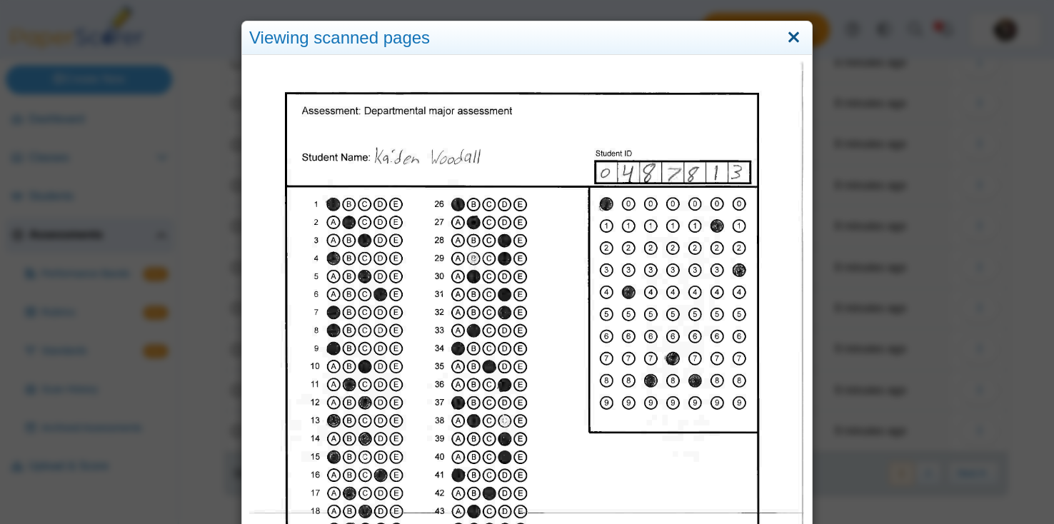
click at [788, 39] on link "Close" at bounding box center [793, 38] width 22 height 24
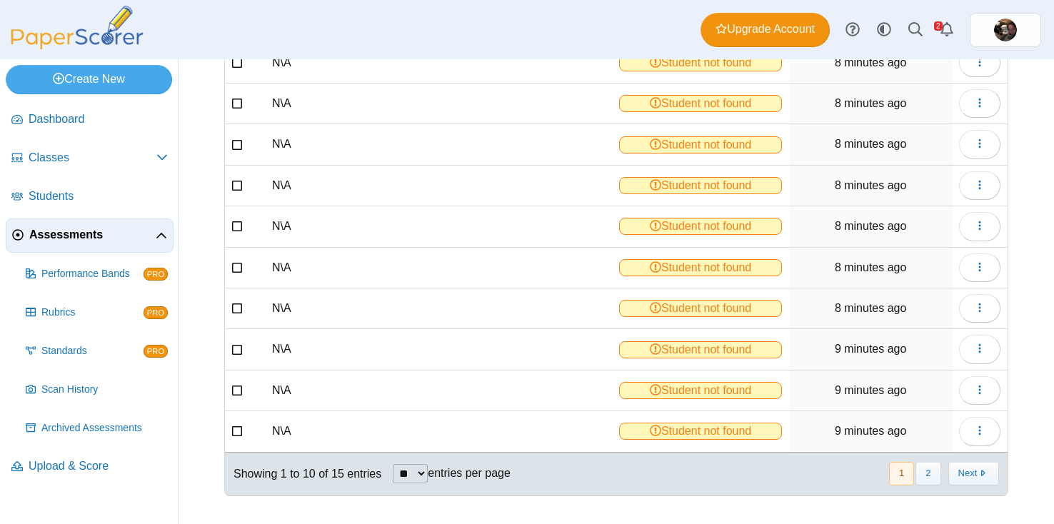
scroll to position [161, 0]
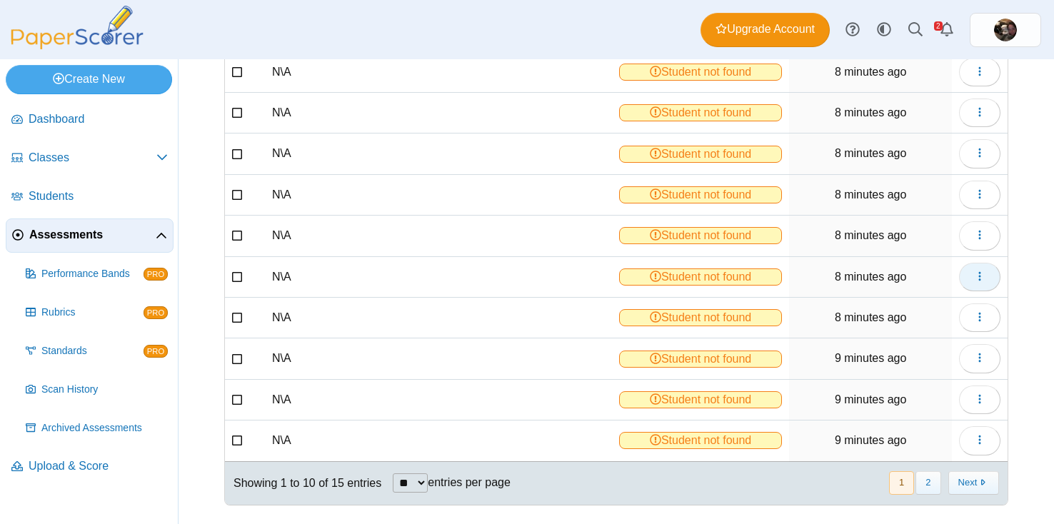
click at [974, 277] on icon "button" at bounding box center [979, 276] width 11 height 11
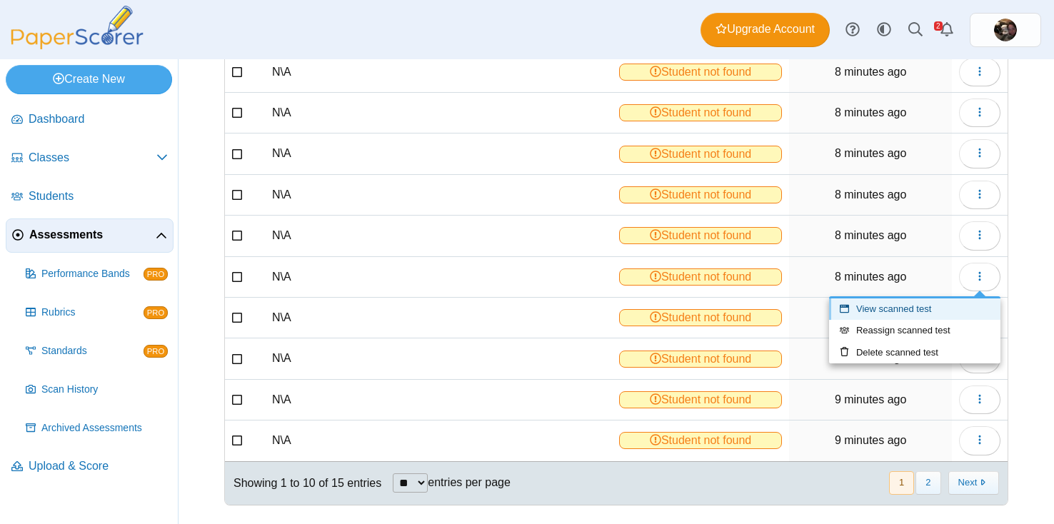
click at [897, 313] on link "View scanned test" at bounding box center [914, 308] width 171 height 21
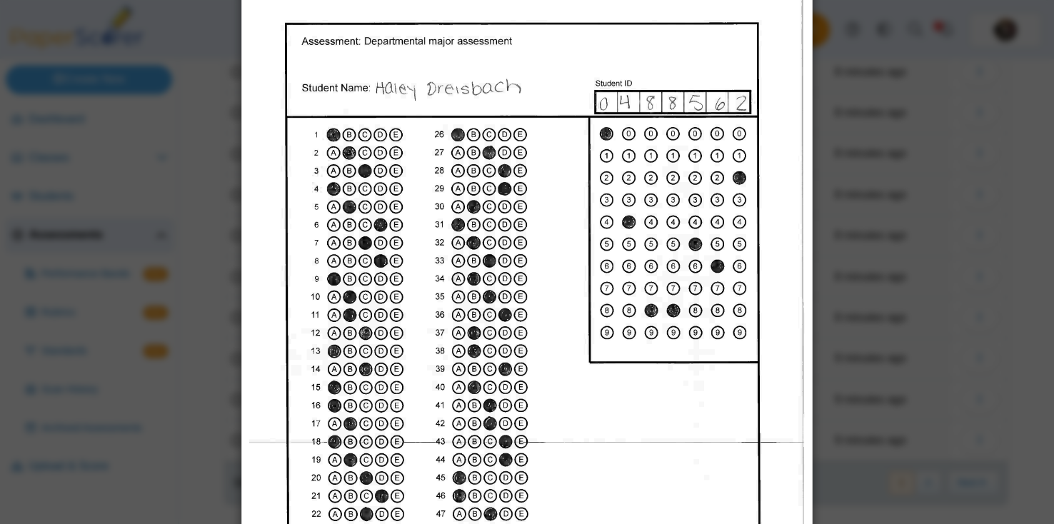
scroll to position [0, 0]
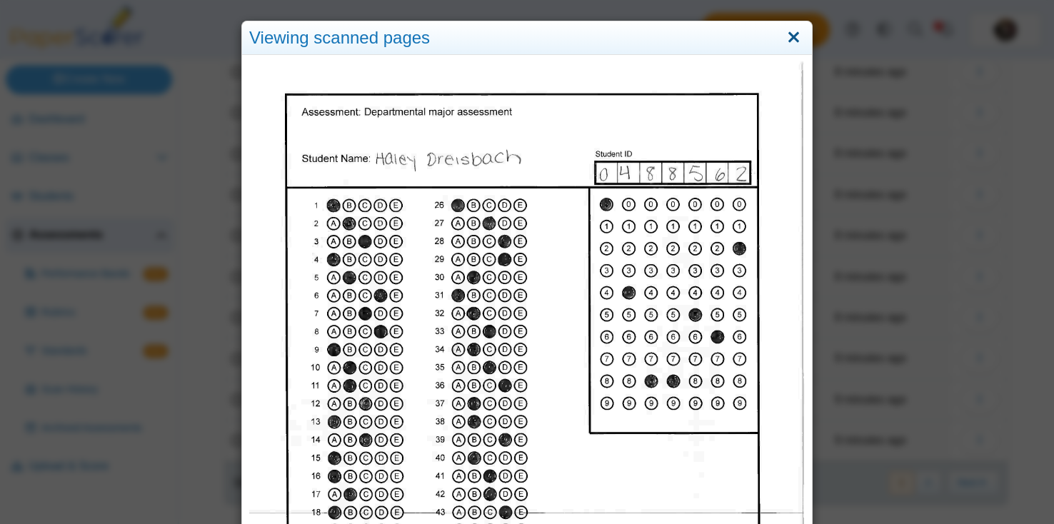
click at [794, 44] on link "Close" at bounding box center [793, 38] width 22 height 24
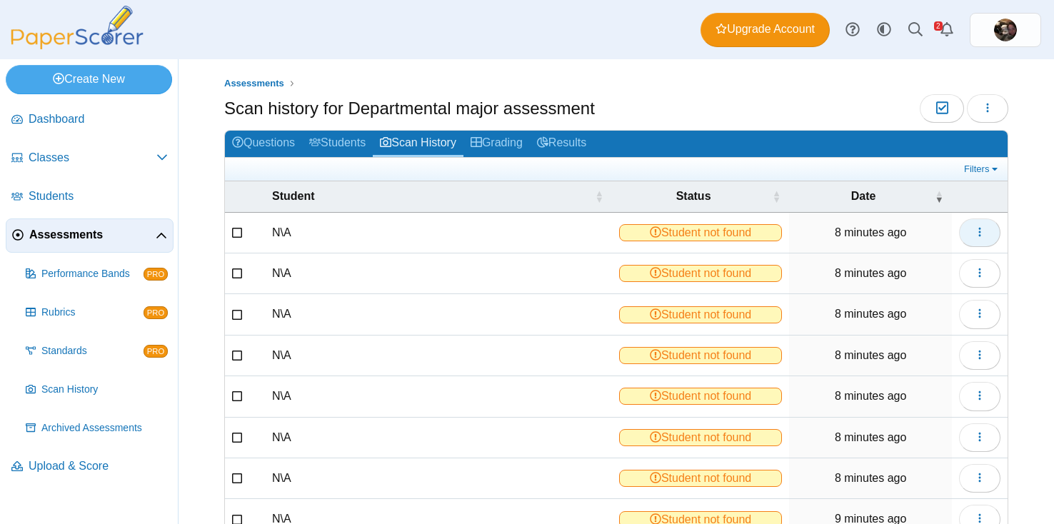
click at [989, 235] on button "button" at bounding box center [979, 232] width 41 height 29
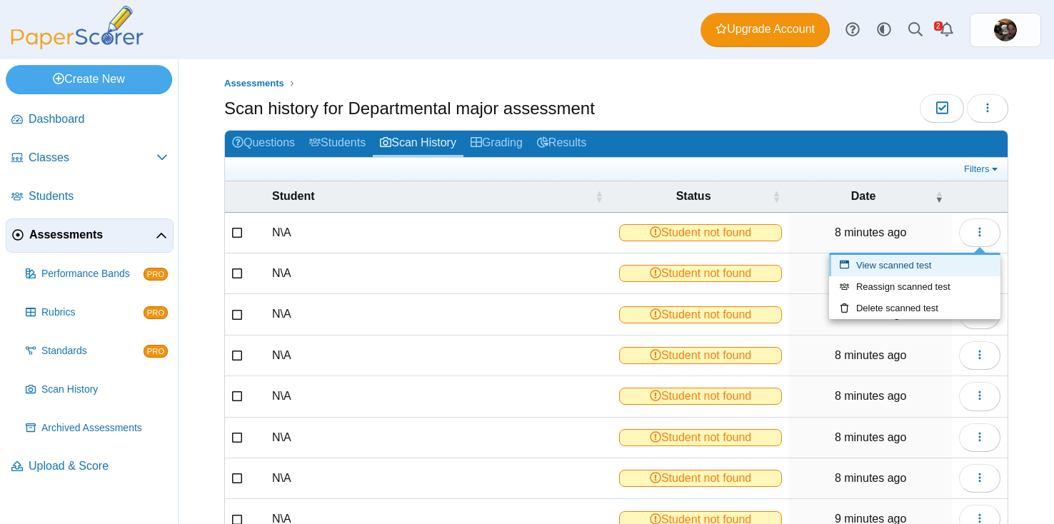
click at [914, 266] on link "View scanned test" at bounding box center [914, 265] width 171 height 21
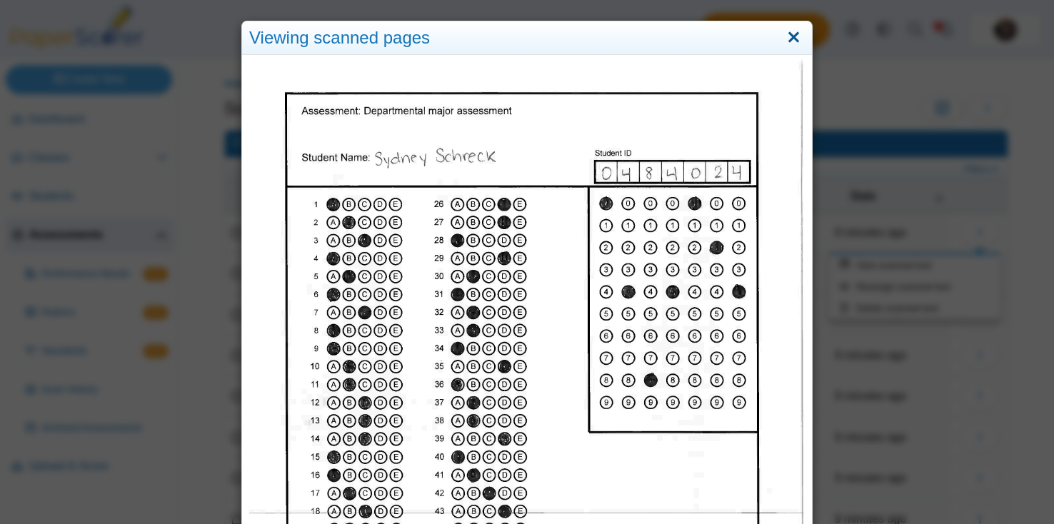
click at [794, 39] on link "Close" at bounding box center [793, 38] width 22 height 24
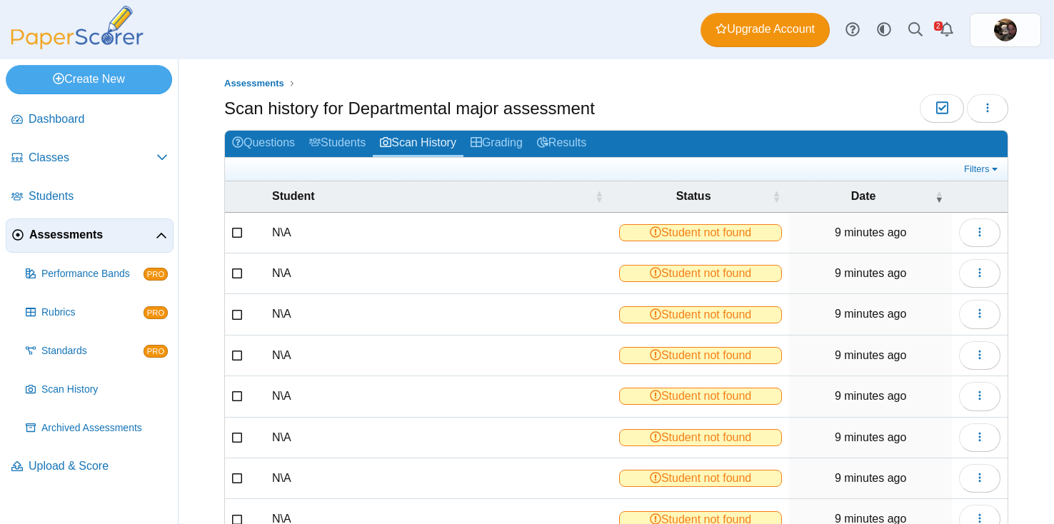
click at [236, 234] on icon at bounding box center [237, 231] width 11 height 10
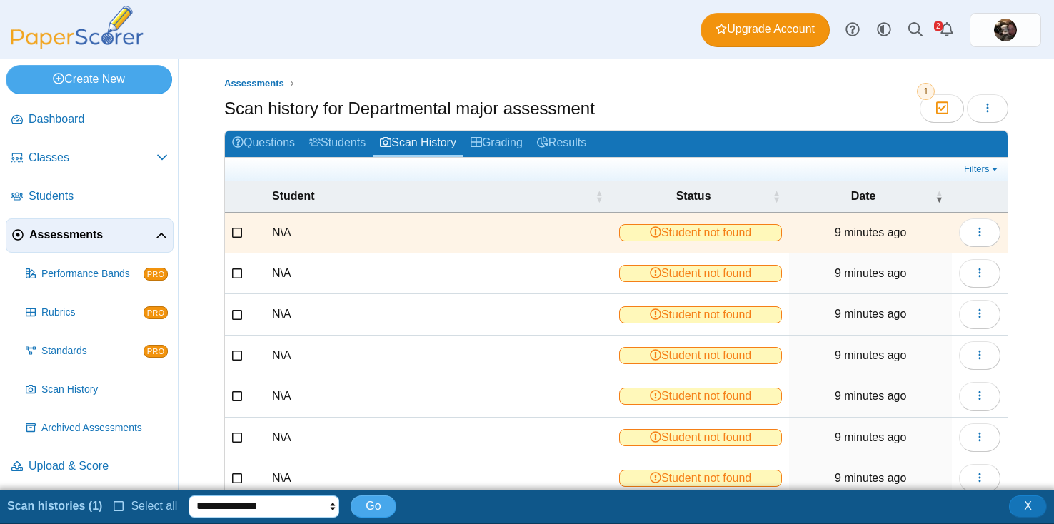
click at [264, 499] on select "**********" at bounding box center [263, 505] width 151 height 21
click at [261, 508] on select "**********" at bounding box center [263, 505] width 151 height 21
click at [118, 510] on icon at bounding box center [118, 505] width 11 height 10
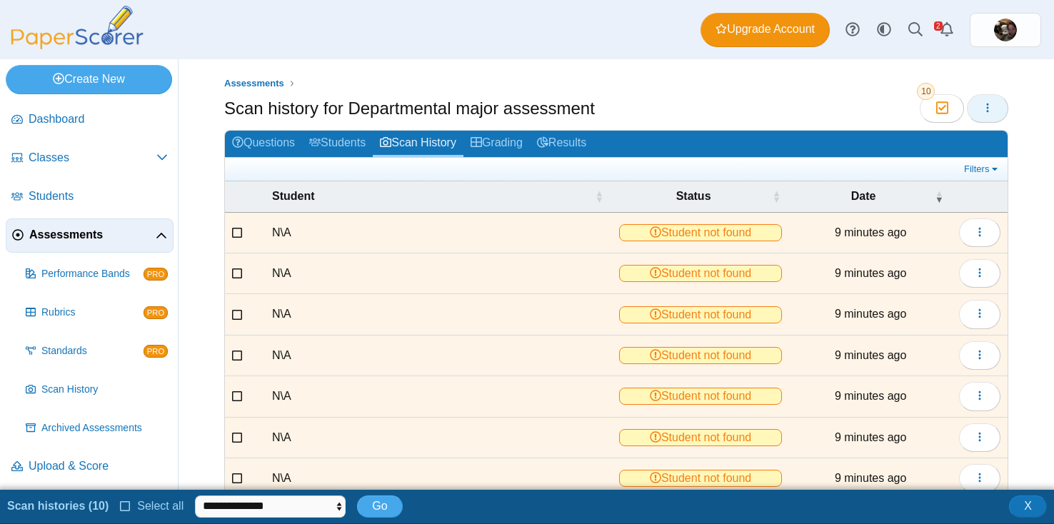
click at [988, 110] on icon "button" at bounding box center [987, 107] width 11 height 11
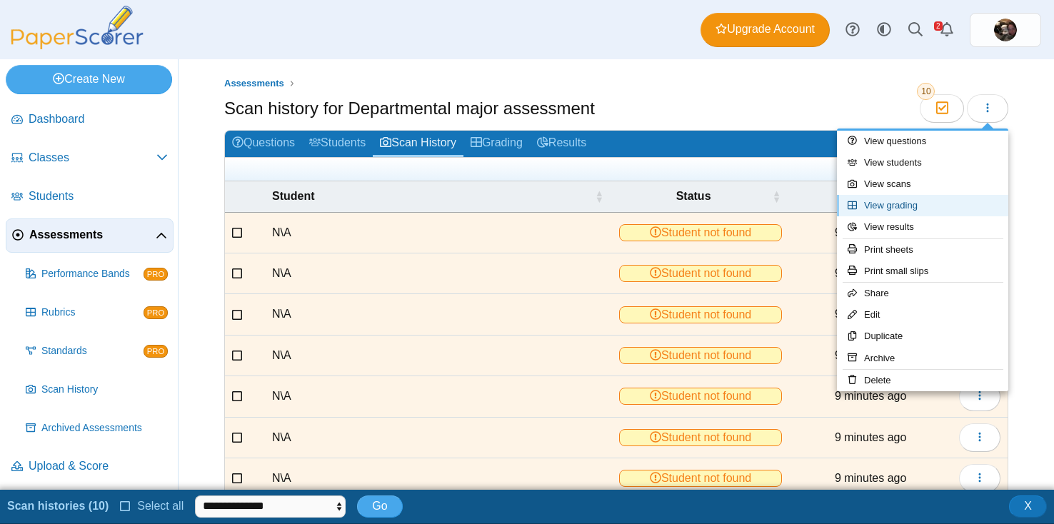
click at [920, 199] on link "View grading" at bounding box center [922, 205] width 171 height 21
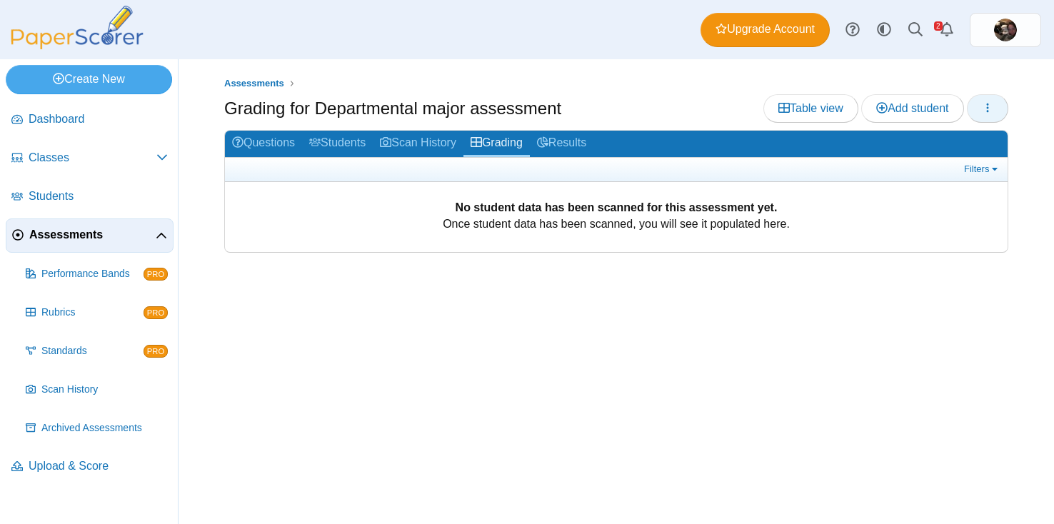
click at [989, 106] on icon "button" at bounding box center [987, 107] width 11 height 11
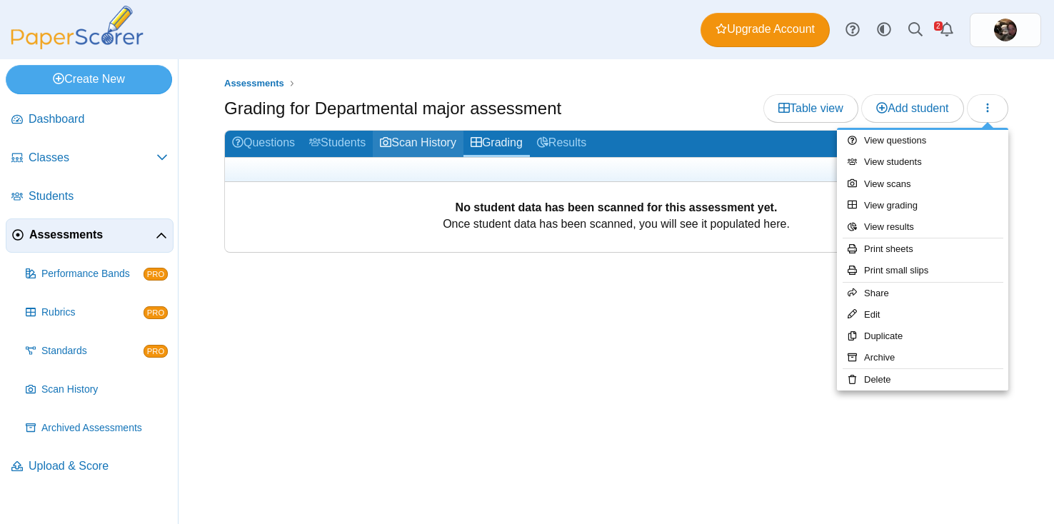
click at [402, 147] on link "Scan History" at bounding box center [418, 144] width 91 height 26
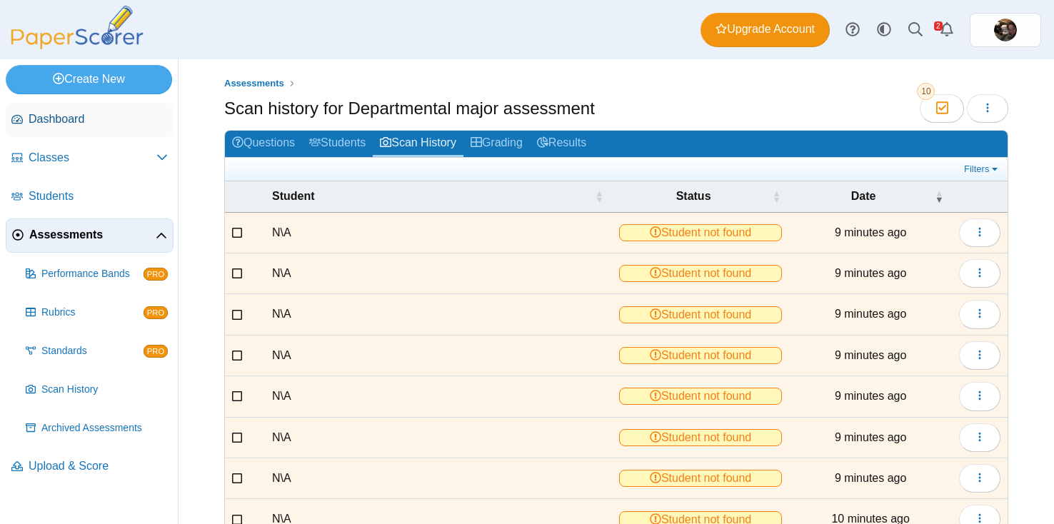
click at [66, 118] on span "Dashboard" at bounding box center [98, 119] width 139 height 16
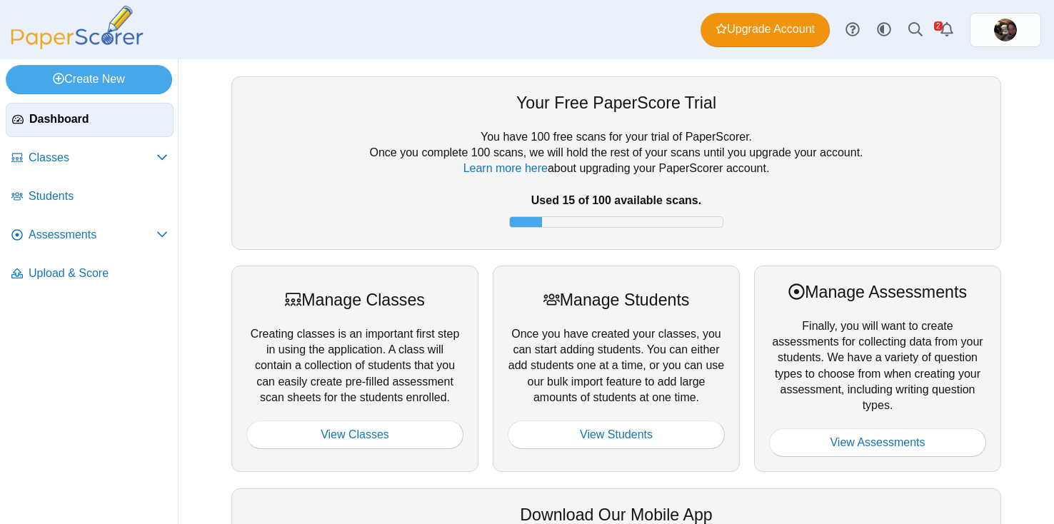
scroll to position [321, 0]
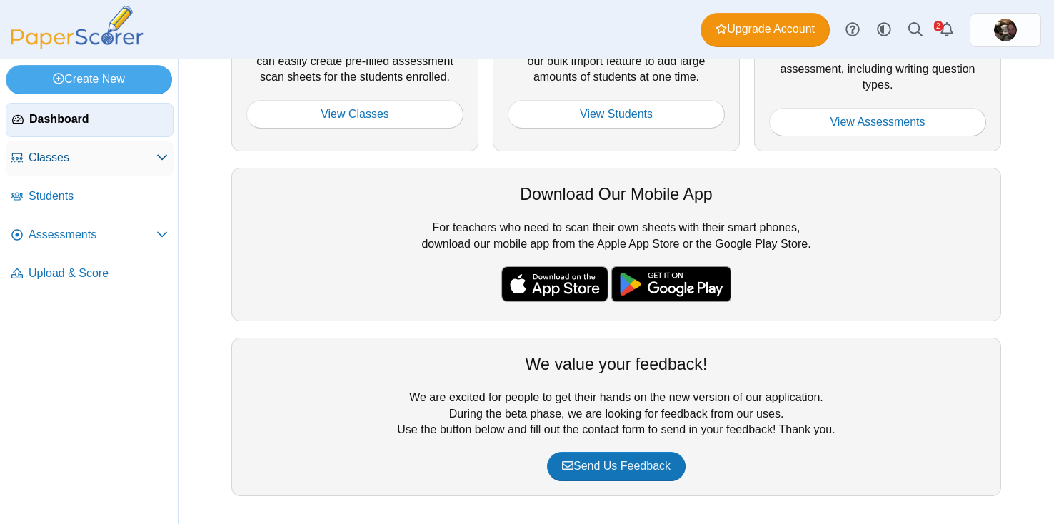
click at [113, 166] on span "Classes" at bounding box center [93, 158] width 128 height 16
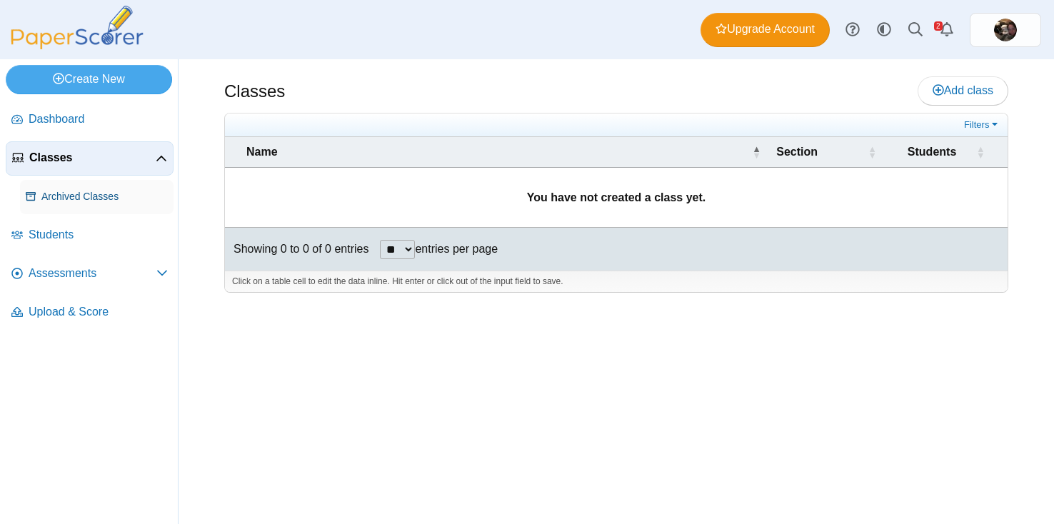
click at [91, 188] on link "Archived Classes" at bounding box center [96, 197] width 153 height 34
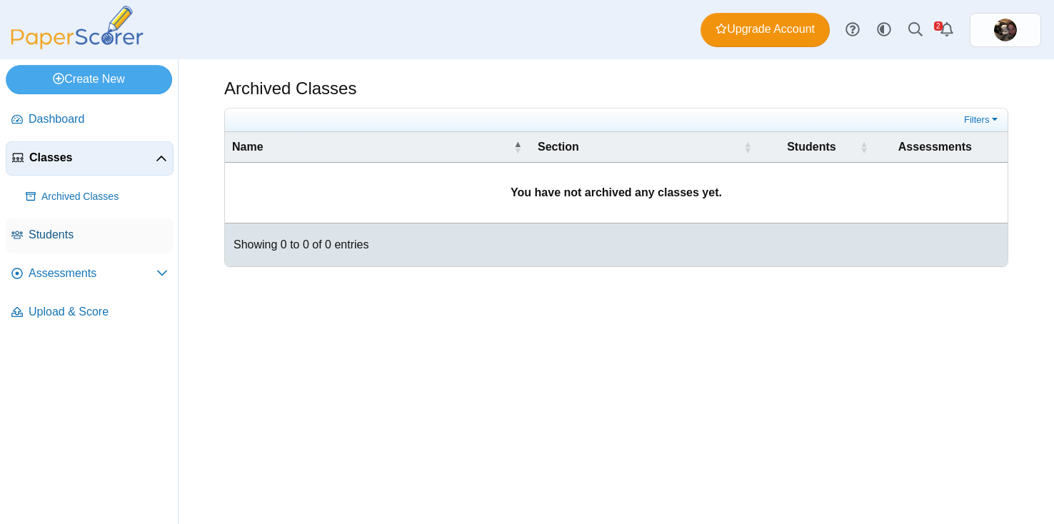
click at [66, 232] on span "Students" at bounding box center [98, 235] width 139 height 16
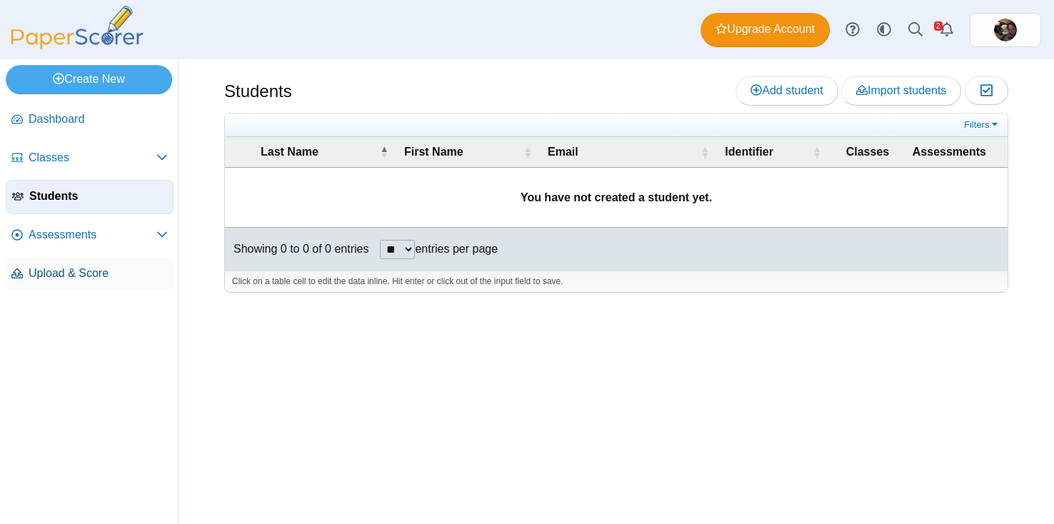
click at [59, 274] on span "Upload & Score" at bounding box center [98, 274] width 139 height 16
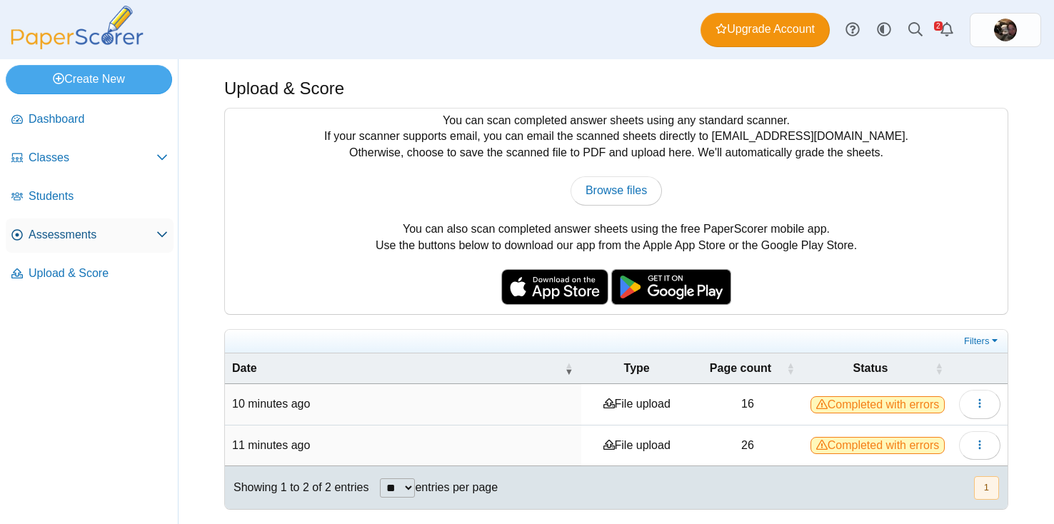
click at [62, 240] on span "Assessments" at bounding box center [93, 235] width 128 height 16
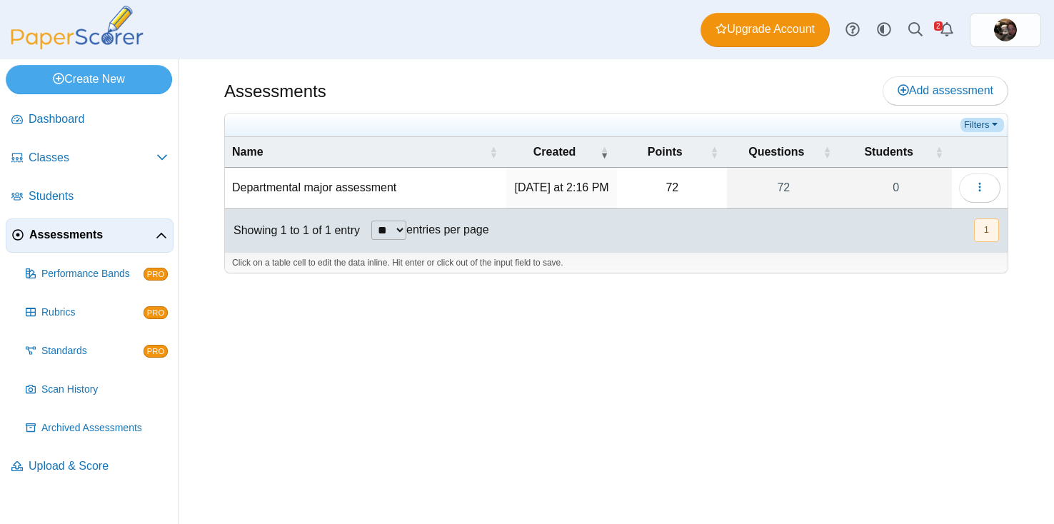
click at [989, 128] on link "Filters" at bounding box center [982, 125] width 44 height 14
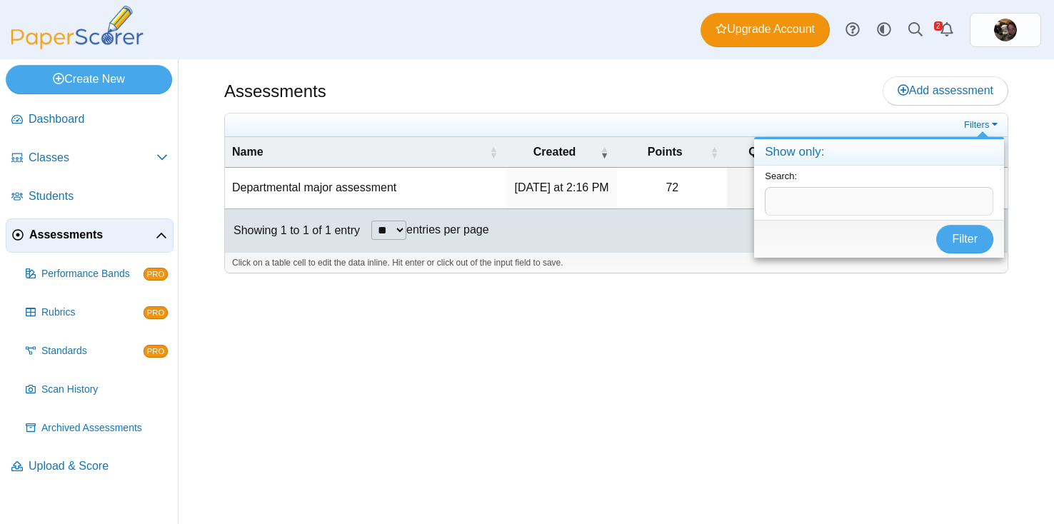
click at [869, 120] on ul at bounding box center [596, 125] width 728 height 14
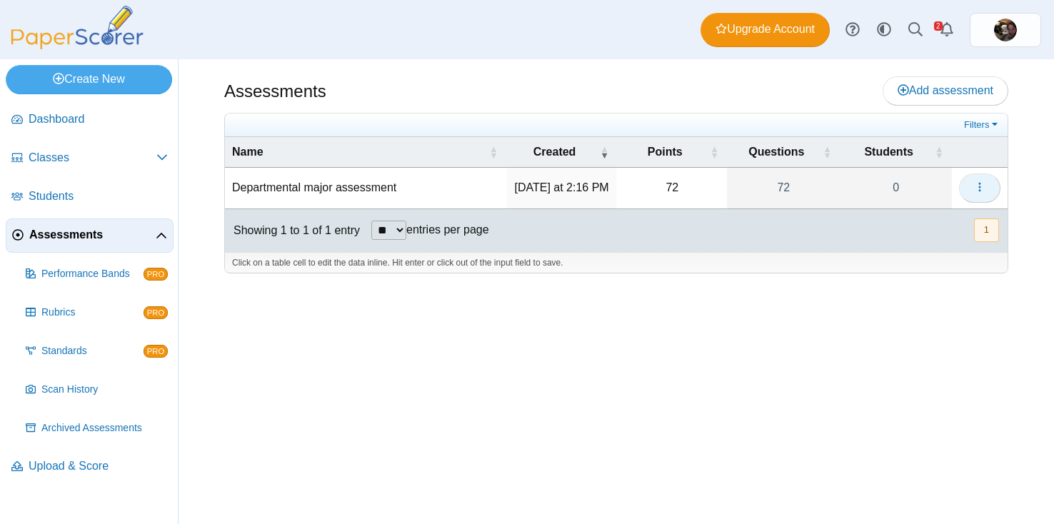
click at [979, 192] on use "button" at bounding box center [979, 187] width 2 height 9
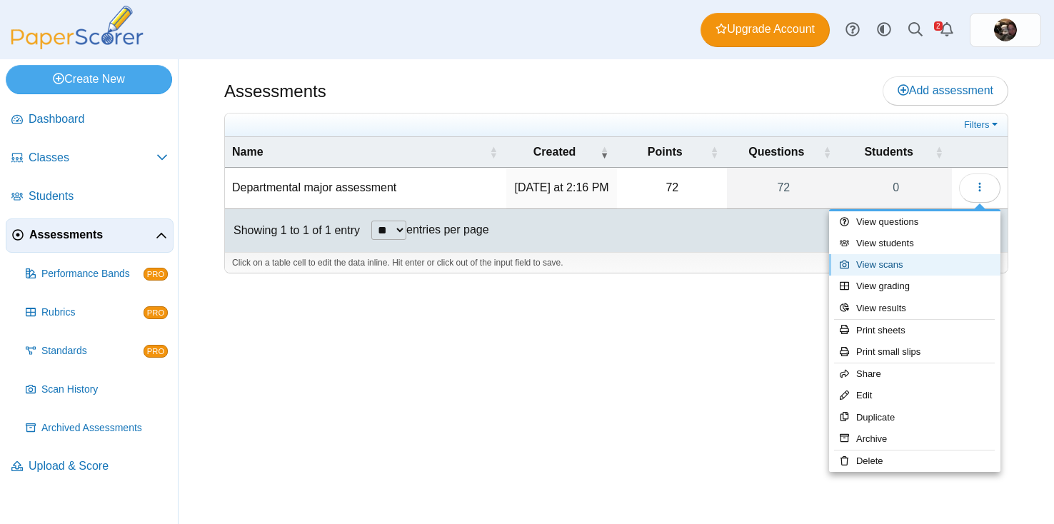
click at [903, 263] on link "View scans" at bounding box center [914, 264] width 171 height 21
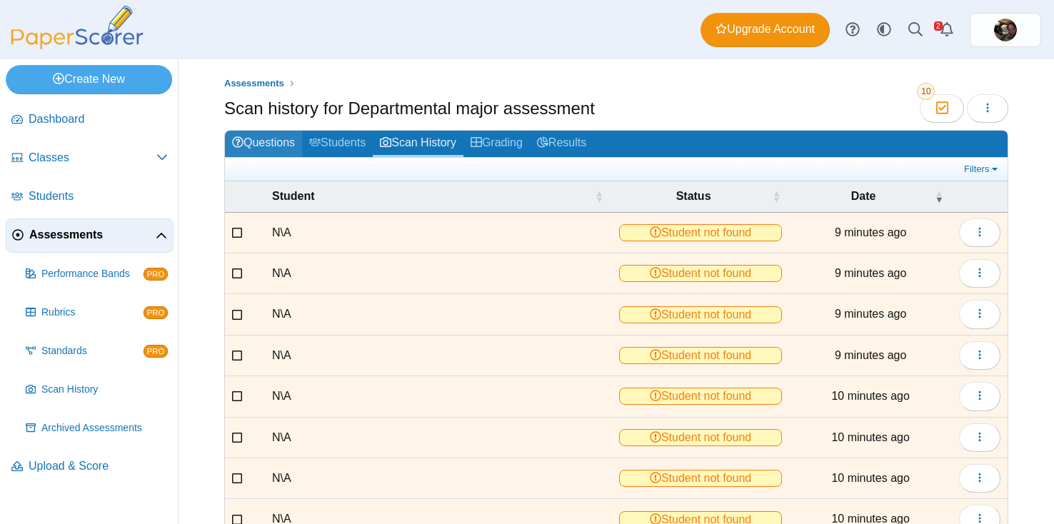
click at [282, 148] on link "Questions" at bounding box center [263, 144] width 77 height 26
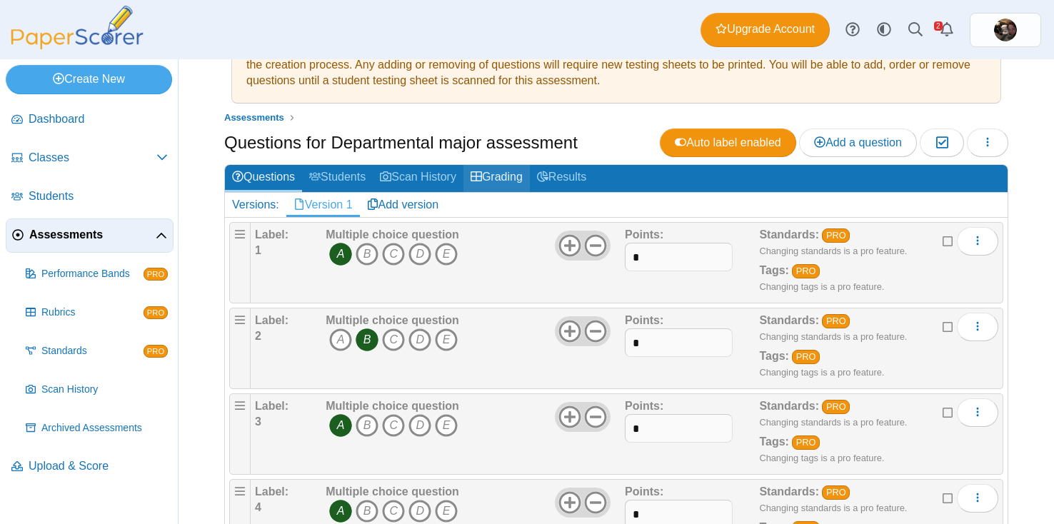
scroll to position [60, 0]
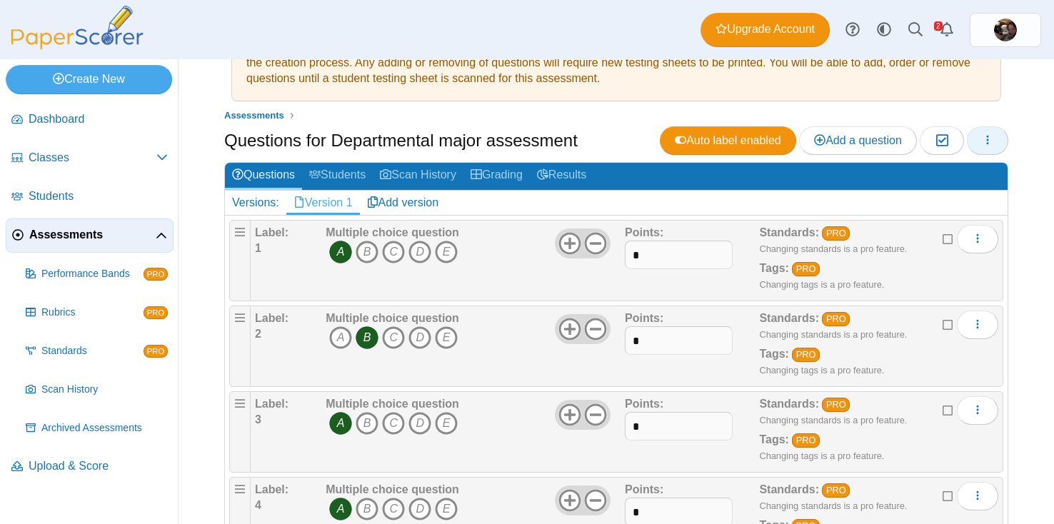
click at [994, 138] on button "button" at bounding box center [987, 140] width 41 height 29
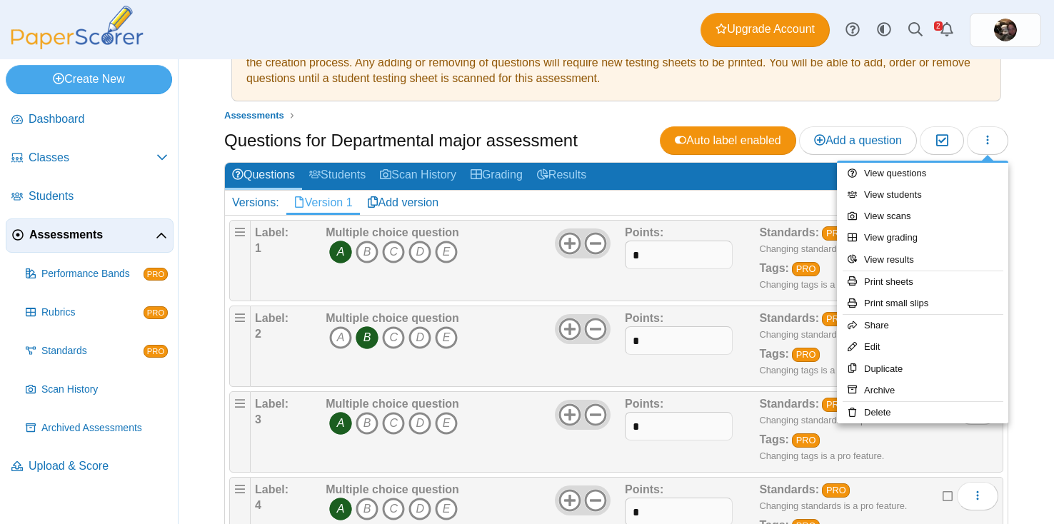
click at [463, 116] on ul "Assessments" at bounding box center [616, 116] width 784 height 14
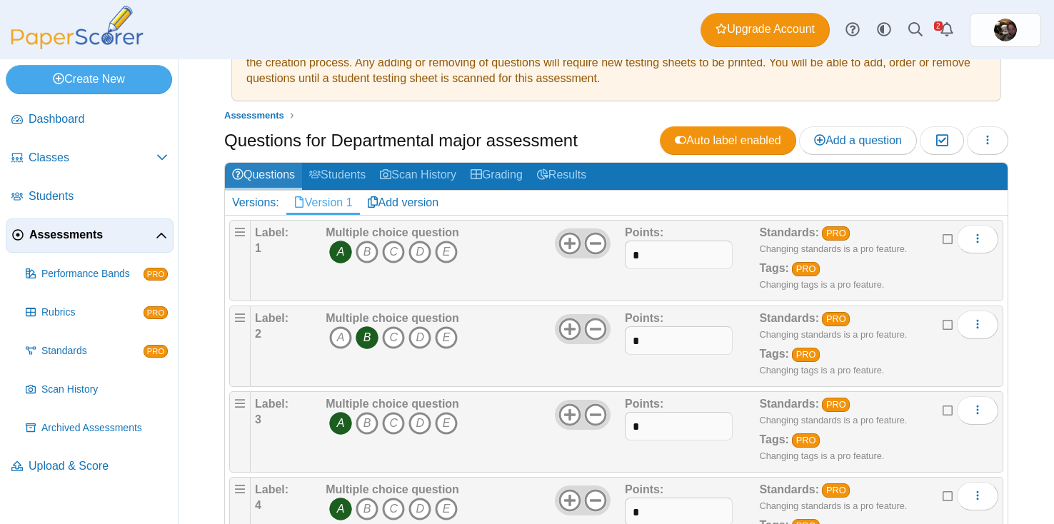
click at [263, 175] on link "Questions" at bounding box center [263, 176] width 77 height 26
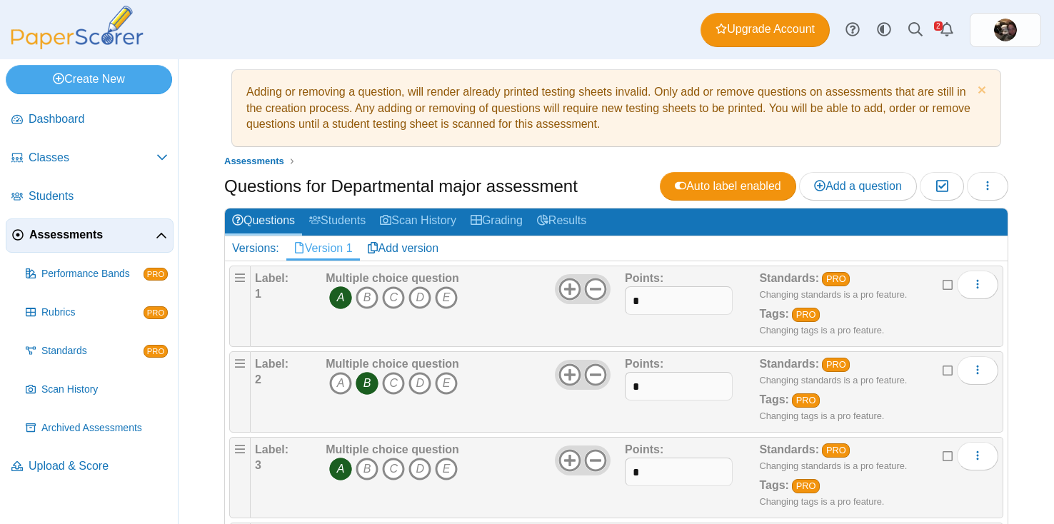
scroll to position [24, 0]
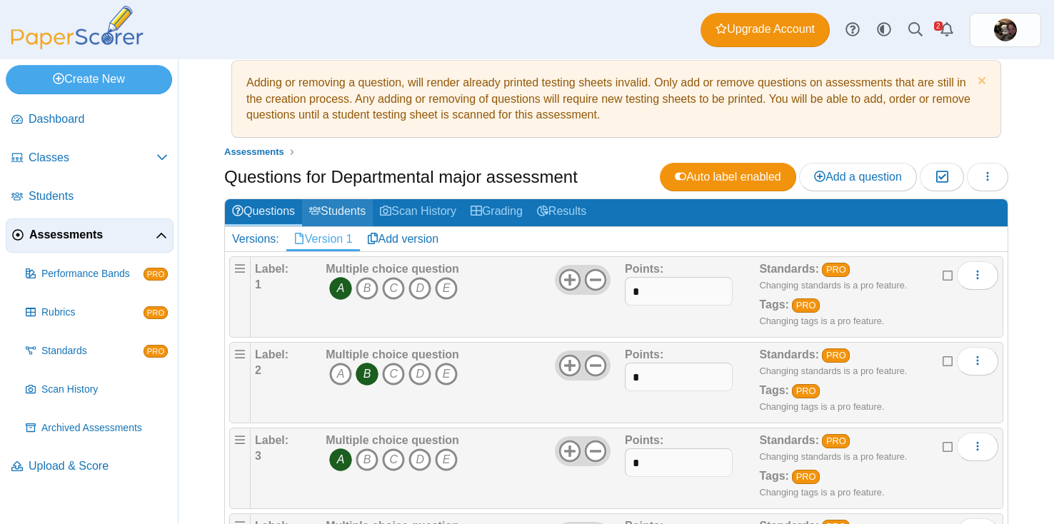
click at [340, 205] on link "Students" at bounding box center [337, 212] width 71 height 26
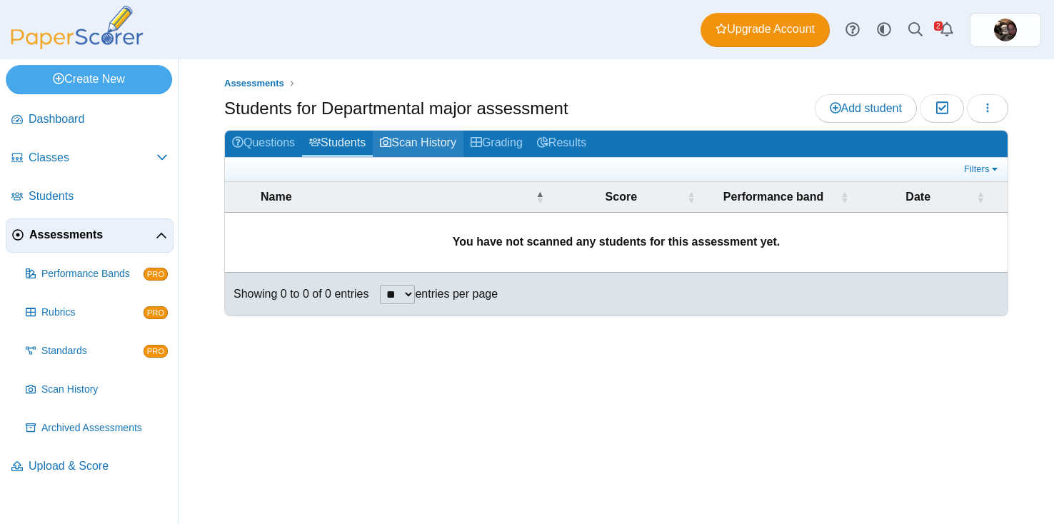
click at [412, 141] on link "Scan History" at bounding box center [418, 144] width 91 height 26
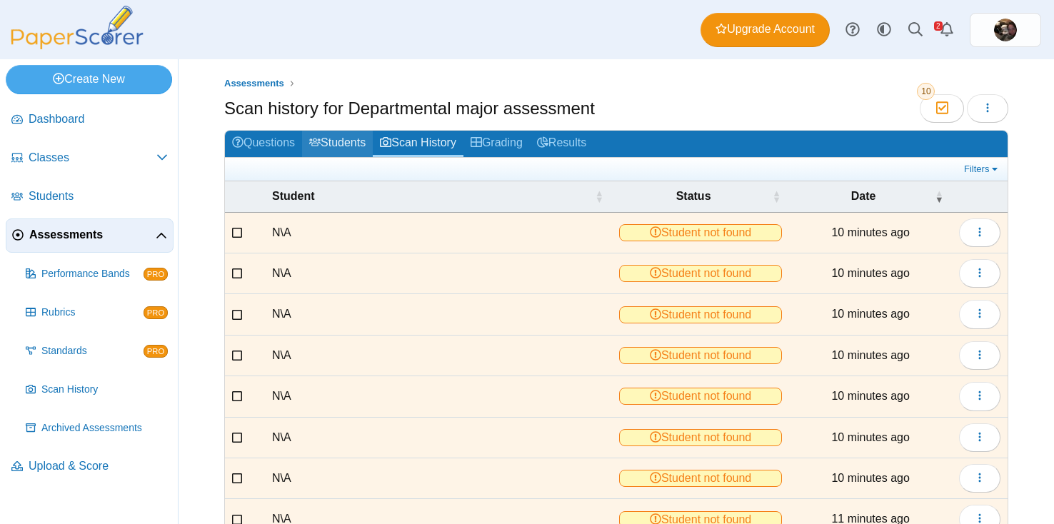
click at [338, 144] on link "Students" at bounding box center [337, 144] width 71 height 26
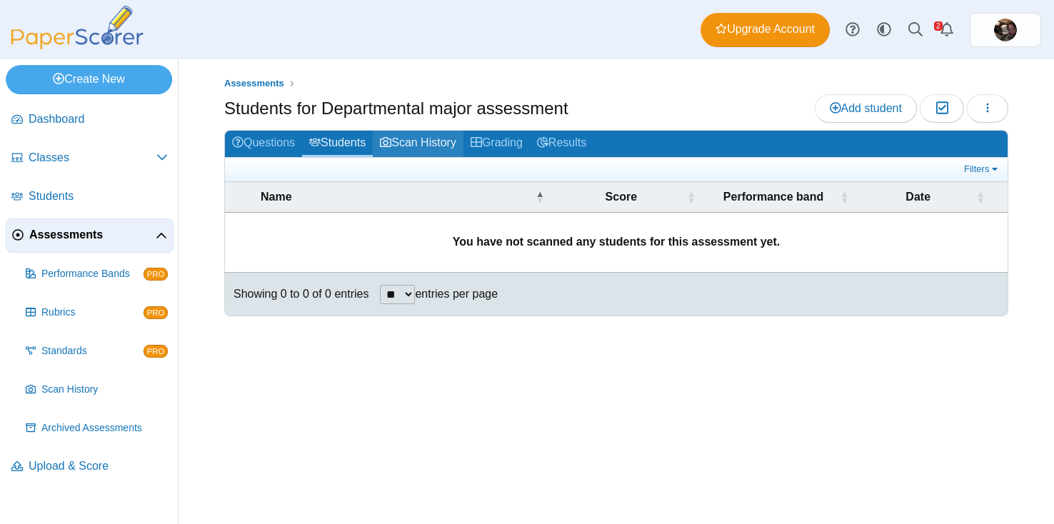
click at [416, 133] on link "Scan History" at bounding box center [418, 144] width 91 height 26
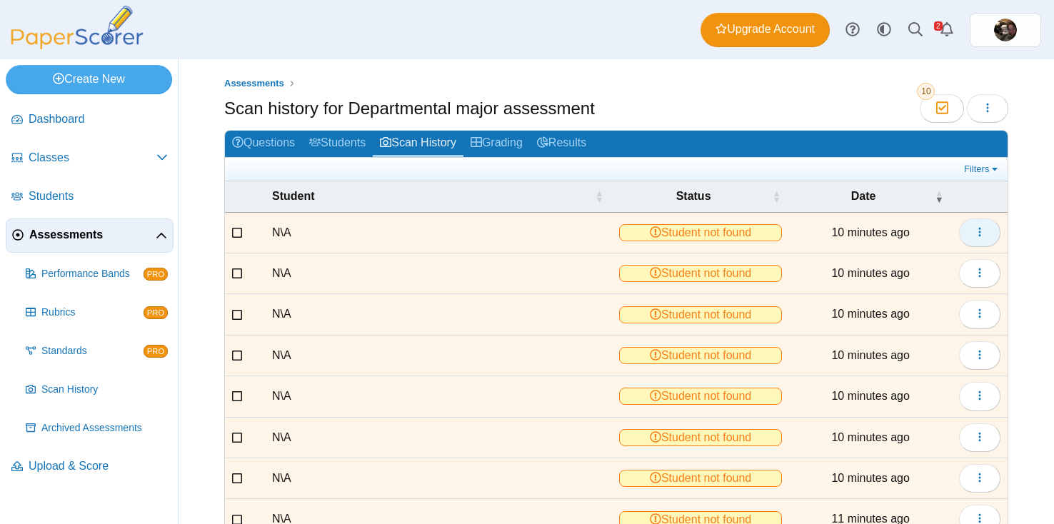
click at [979, 235] on use "button" at bounding box center [979, 231] width 2 height 9
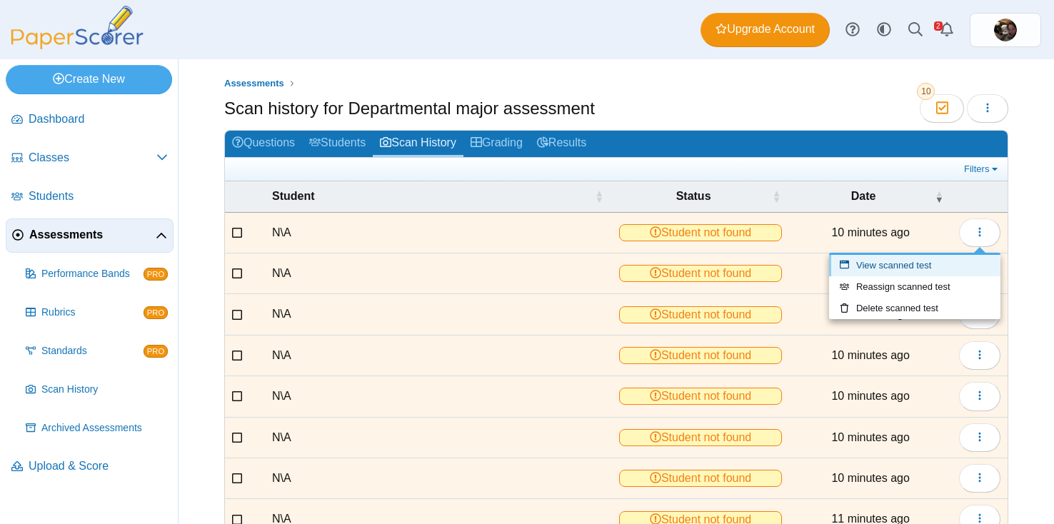
click at [935, 263] on link "View scanned test" at bounding box center [914, 265] width 171 height 21
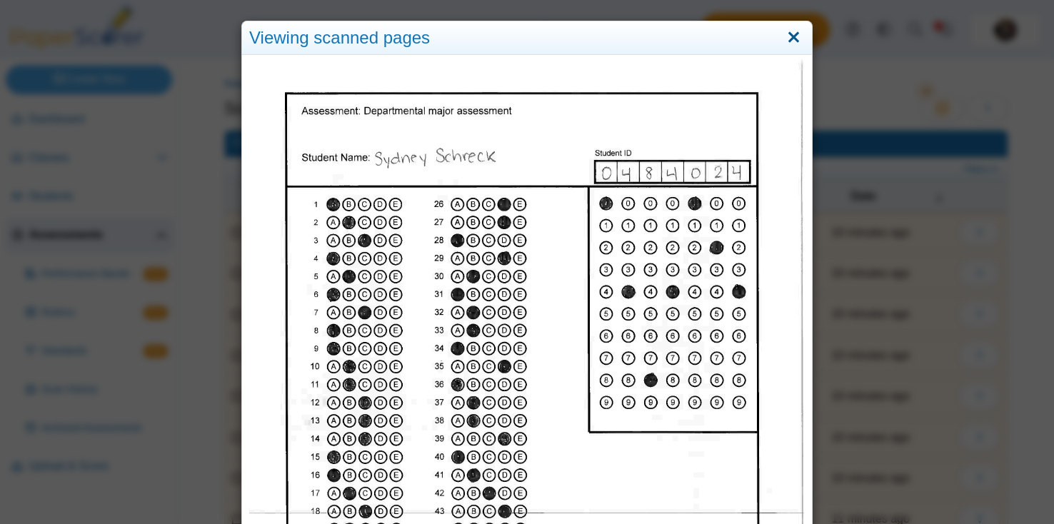
click at [795, 39] on link "Close" at bounding box center [793, 38] width 22 height 24
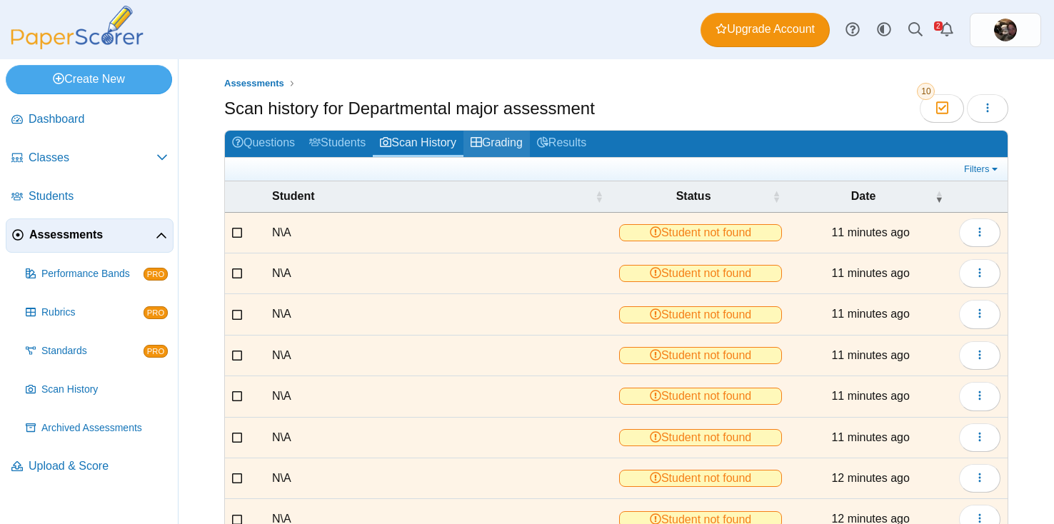
click at [518, 143] on link "Grading" at bounding box center [496, 144] width 66 height 26
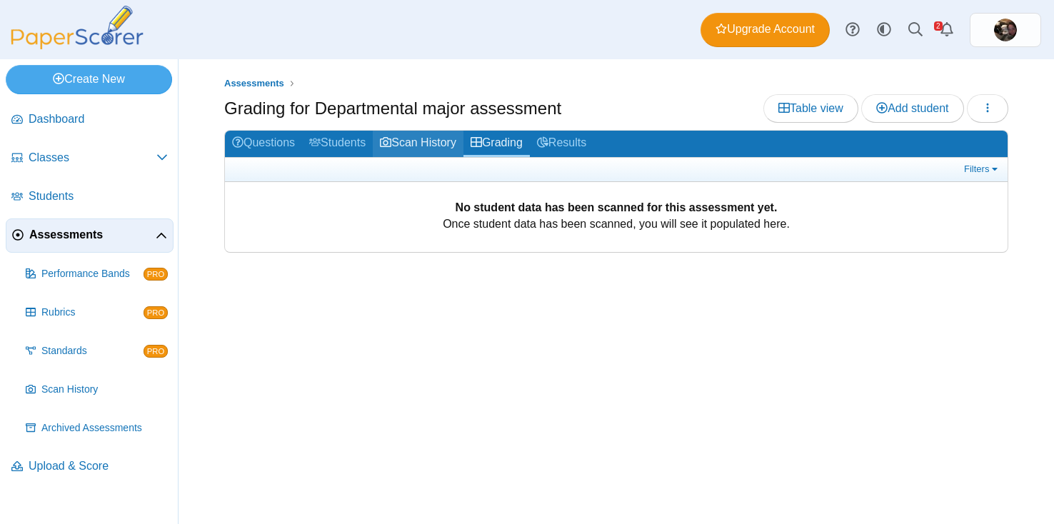
click at [391, 145] on use at bounding box center [385, 142] width 11 height 10
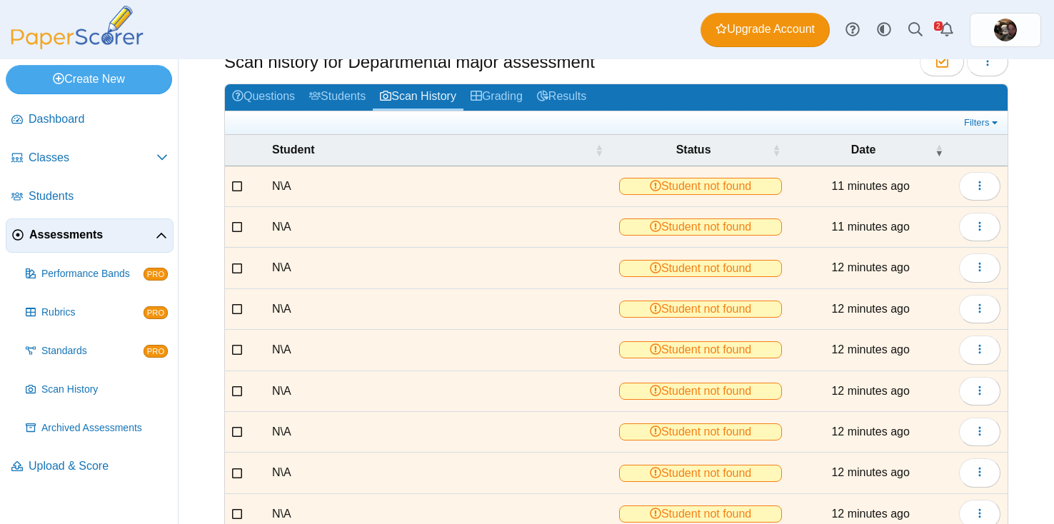
scroll to position [170, 0]
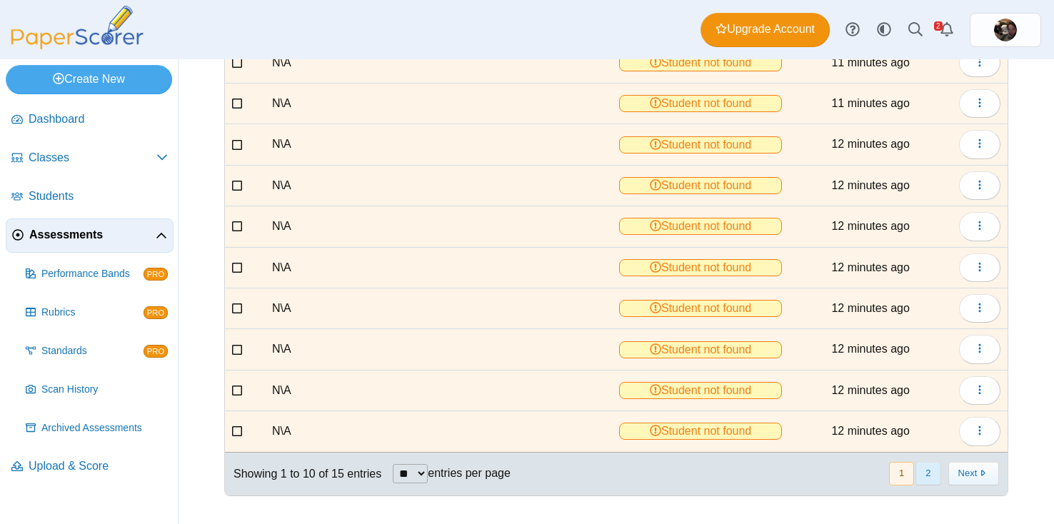
click at [934, 473] on button "2" at bounding box center [927, 474] width 25 height 24
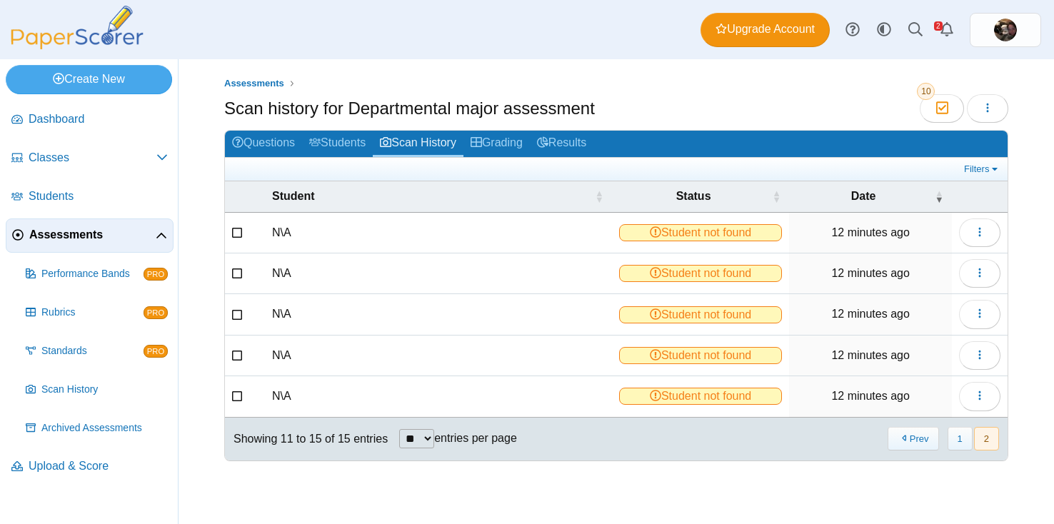
scroll to position [0, 0]
click at [985, 168] on link "Filters" at bounding box center [982, 169] width 44 height 14
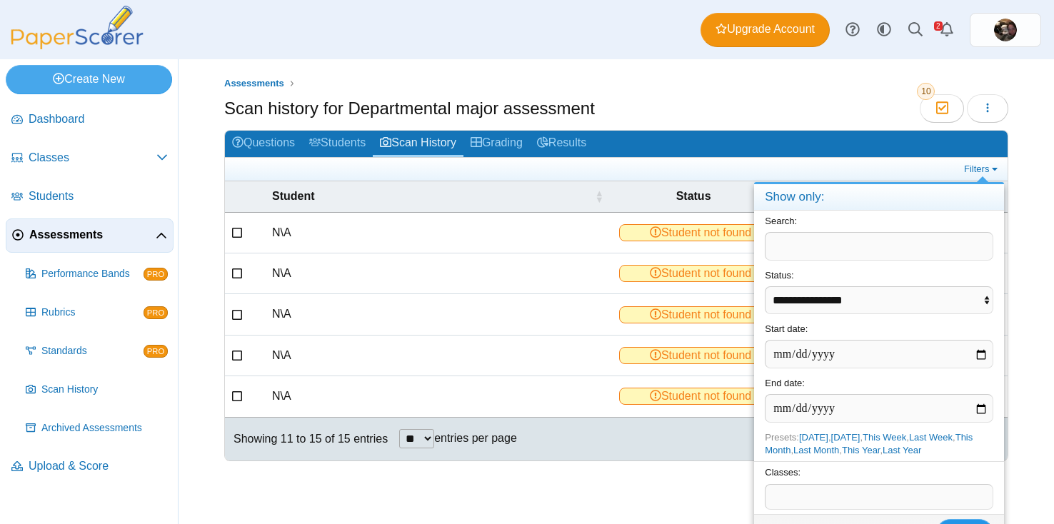
click at [950, 520] on button "Filter" at bounding box center [964, 533] width 57 height 29
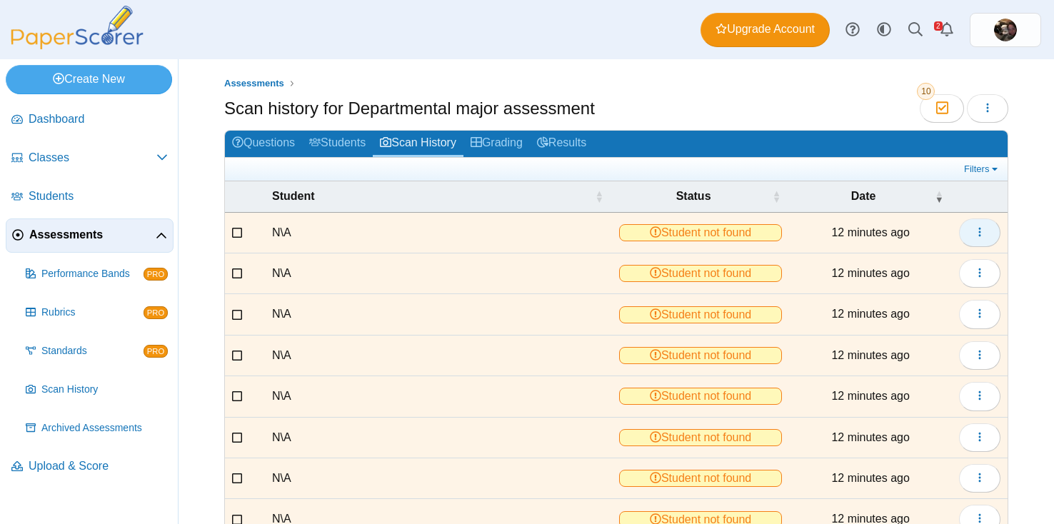
click at [978, 244] on button "button" at bounding box center [979, 232] width 41 height 29
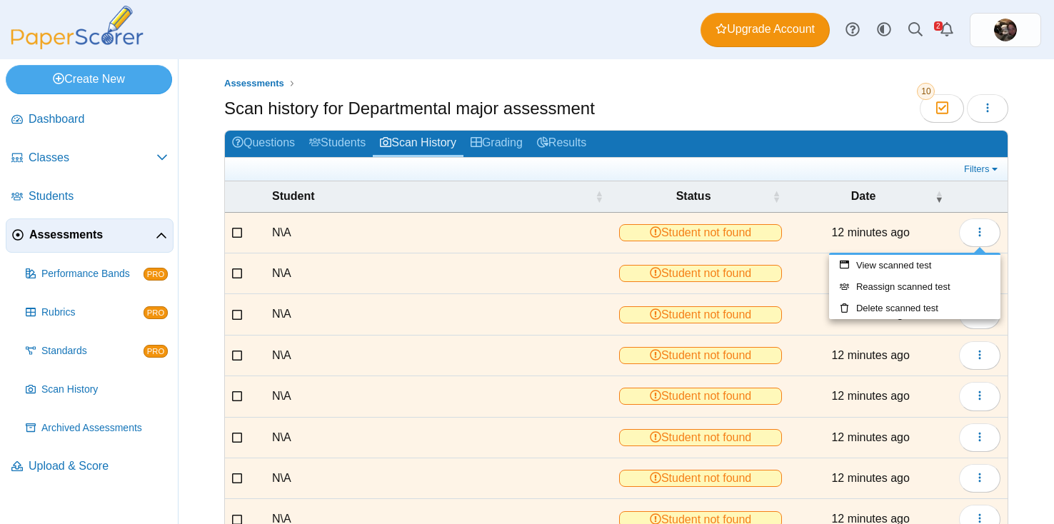
click at [1040, 216] on div "Assessments Scan history for Departmental major assessment Moderation 10 Loadin…" at bounding box center [615, 291] width 875 height 465
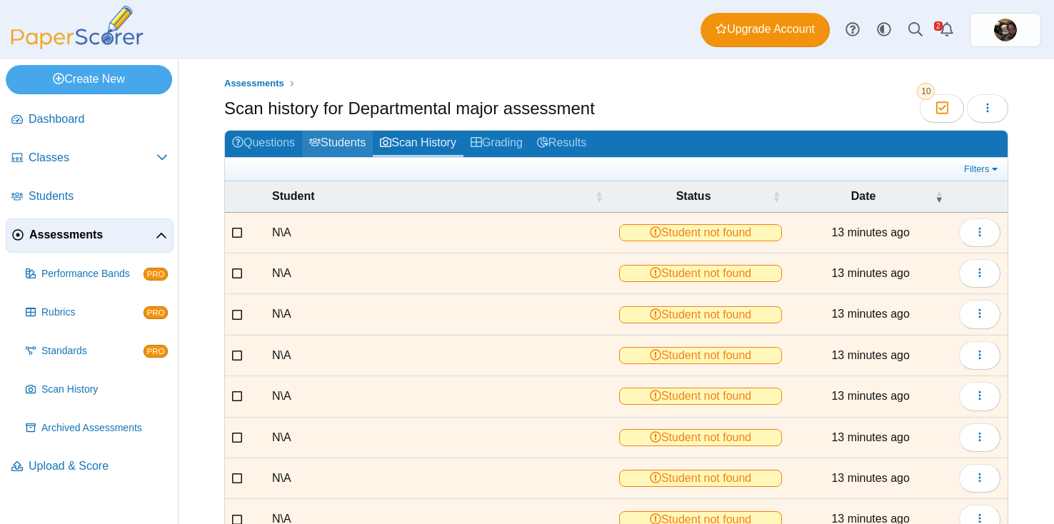
click at [365, 144] on link "Students" at bounding box center [337, 144] width 71 height 26
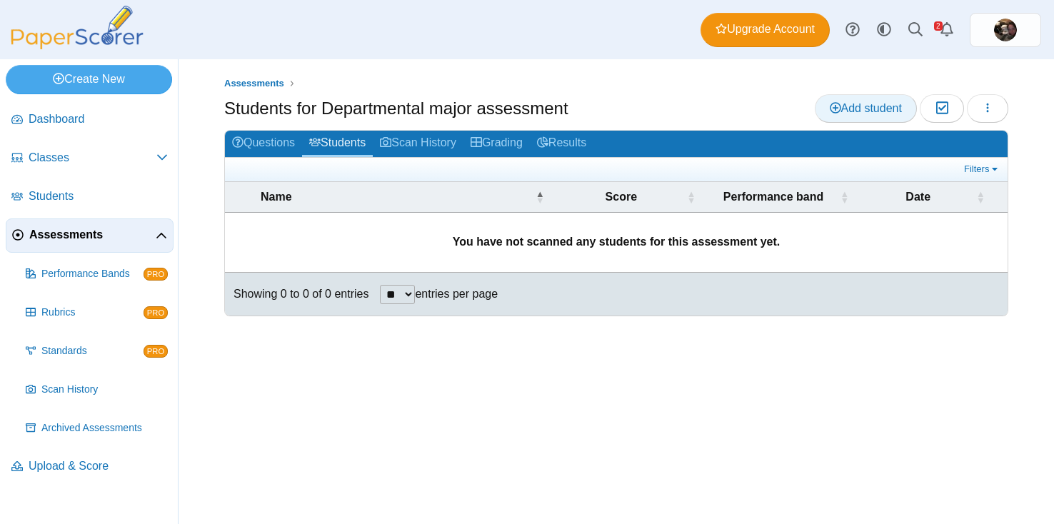
click at [839, 107] on span "Add student" at bounding box center [865, 108] width 72 height 12
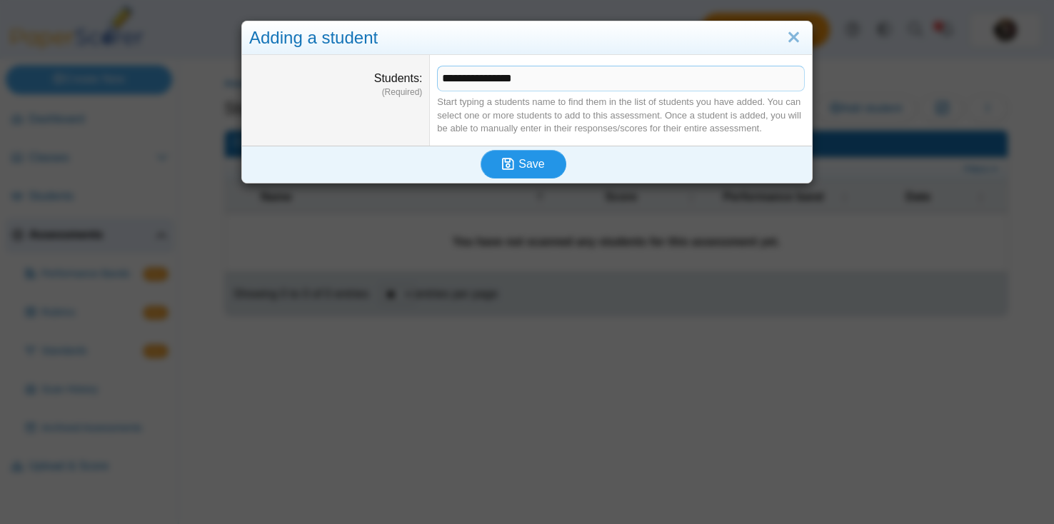
click at [530, 168] on span "Save" at bounding box center [531, 164] width 26 height 12
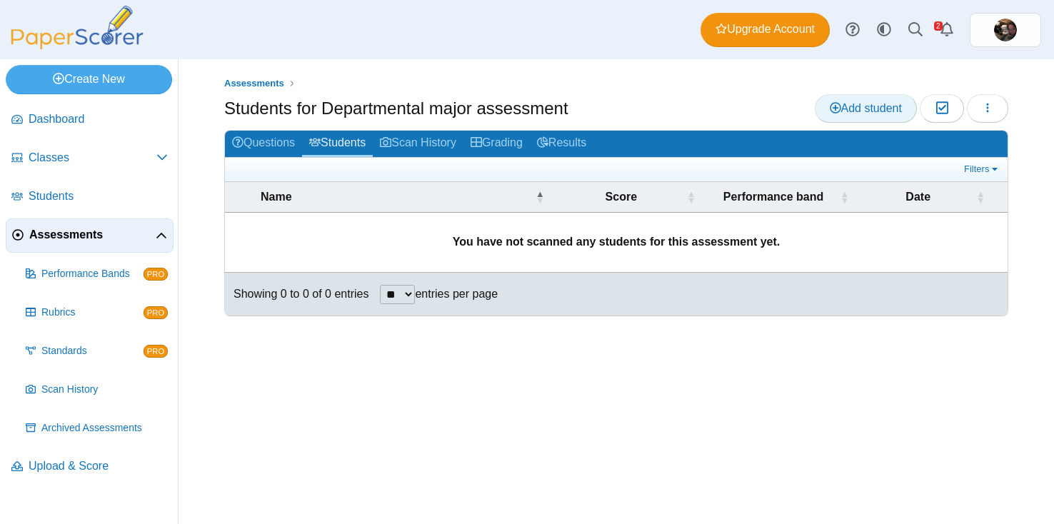
click at [851, 104] on span "Add student" at bounding box center [865, 108] width 72 height 12
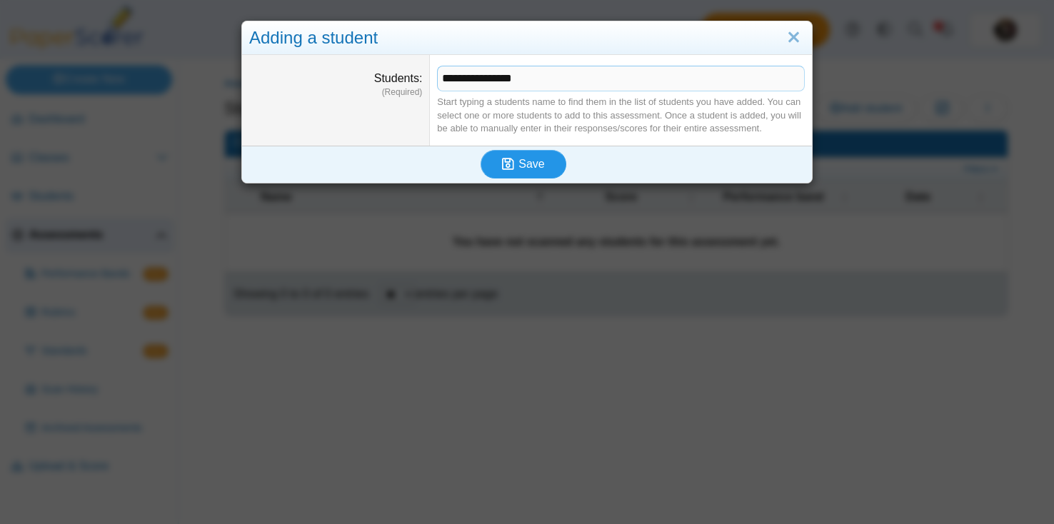
click at [508, 157] on icon "submit" at bounding box center [510, 164] width 16 height 16
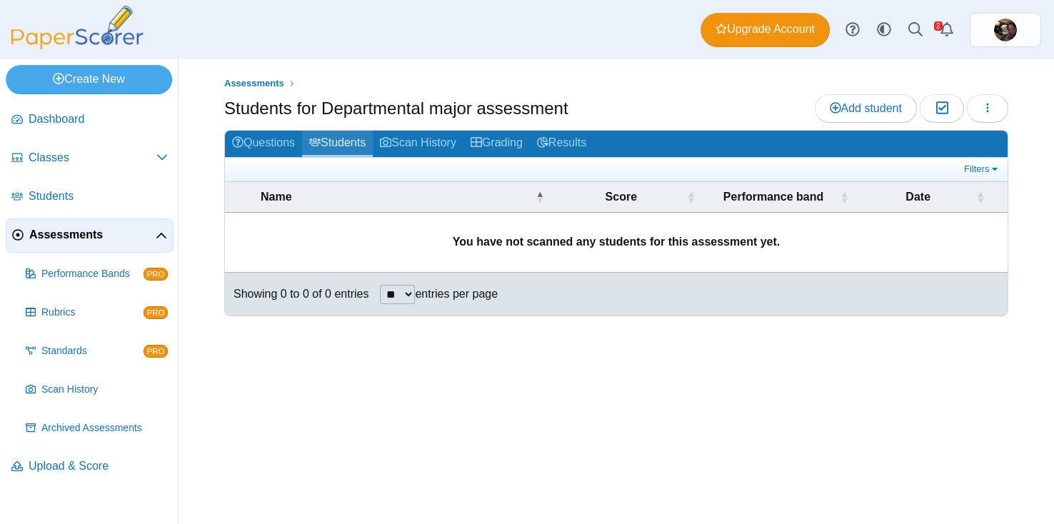
click at [353, 145] on link "Students" at bounding box center [337, 144] width 71 height 26
click at [408, 142] on link "Scan History" at bounding box center [418, 144] width 91 height 26
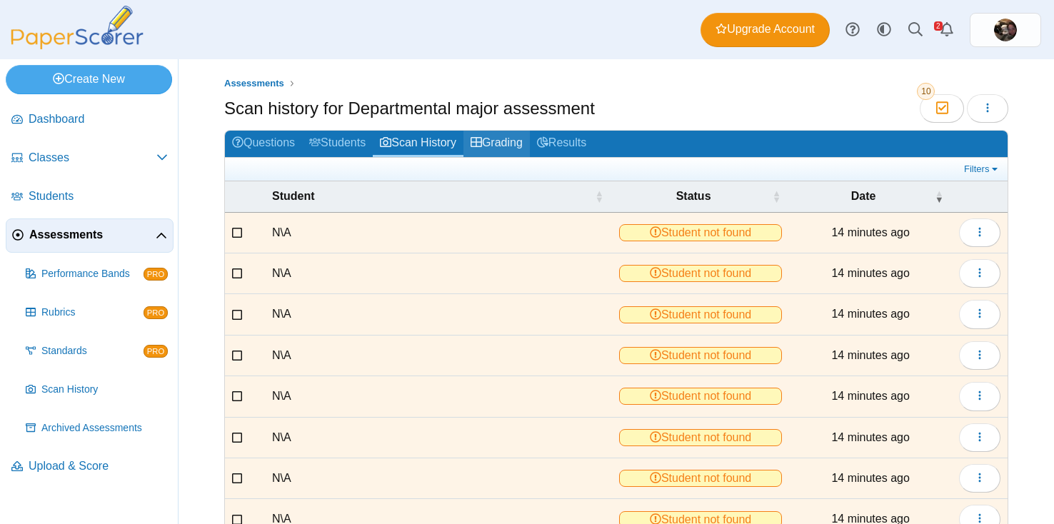
click at [516, 132] on link "Grading" at bounding box center [496, 144] width 66 height 26
